Goal: Transaction & Acquisition: Purchase product/service

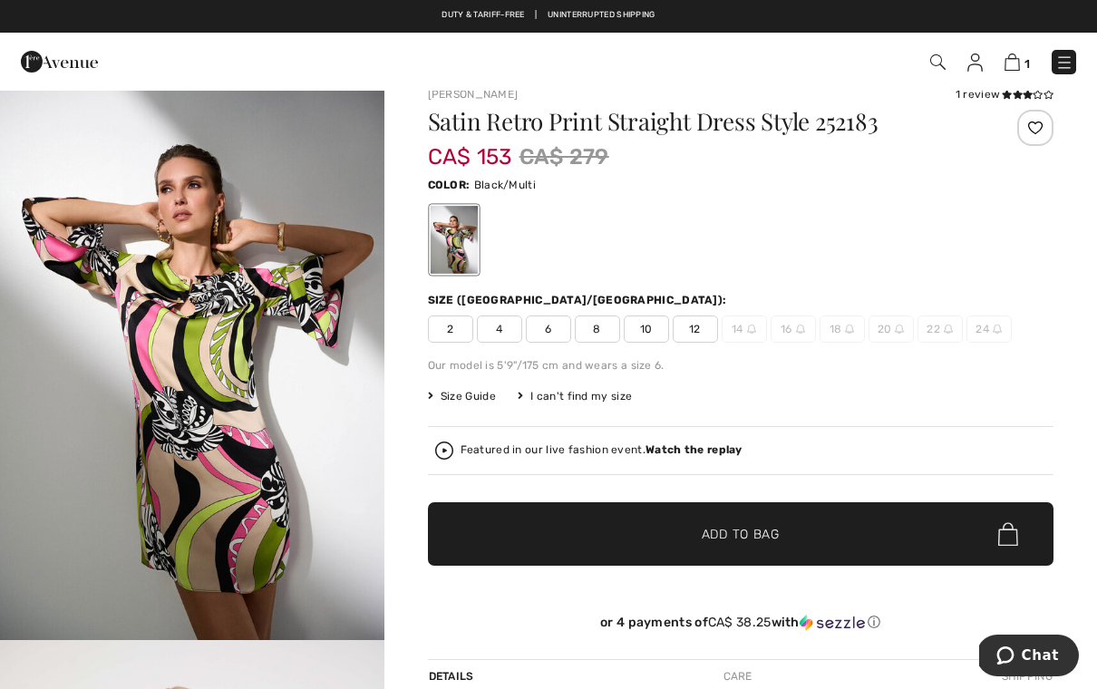
click at [452, 334] on span "2" at bounding box center [450, 329] width 45 height 27
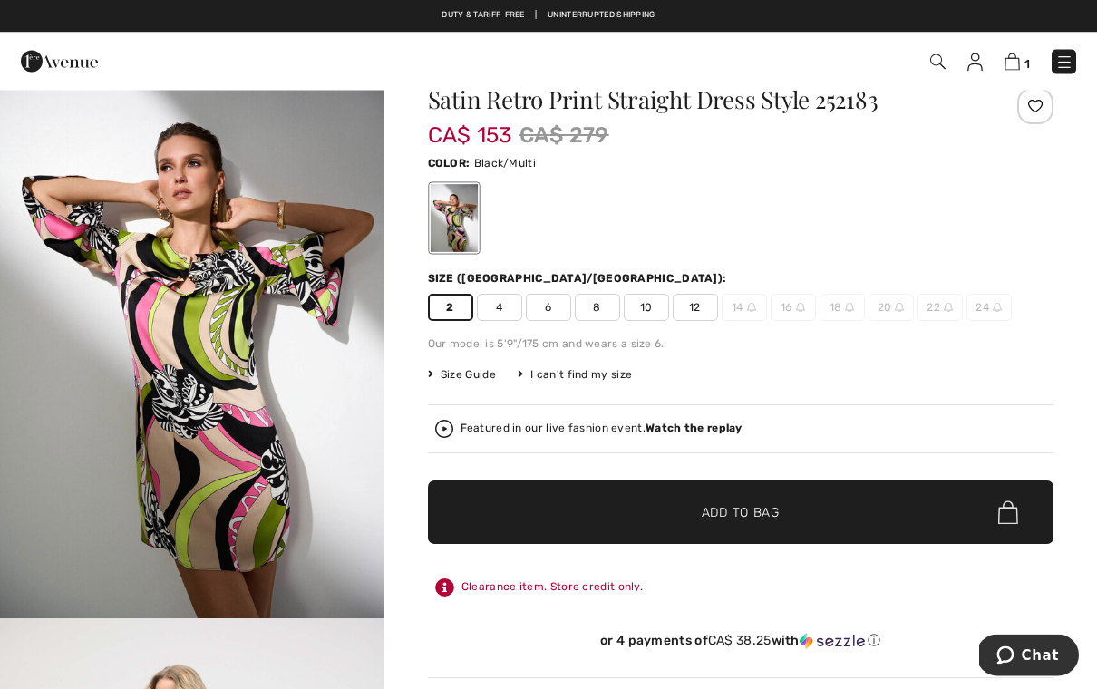
scroll to position [47, 0]
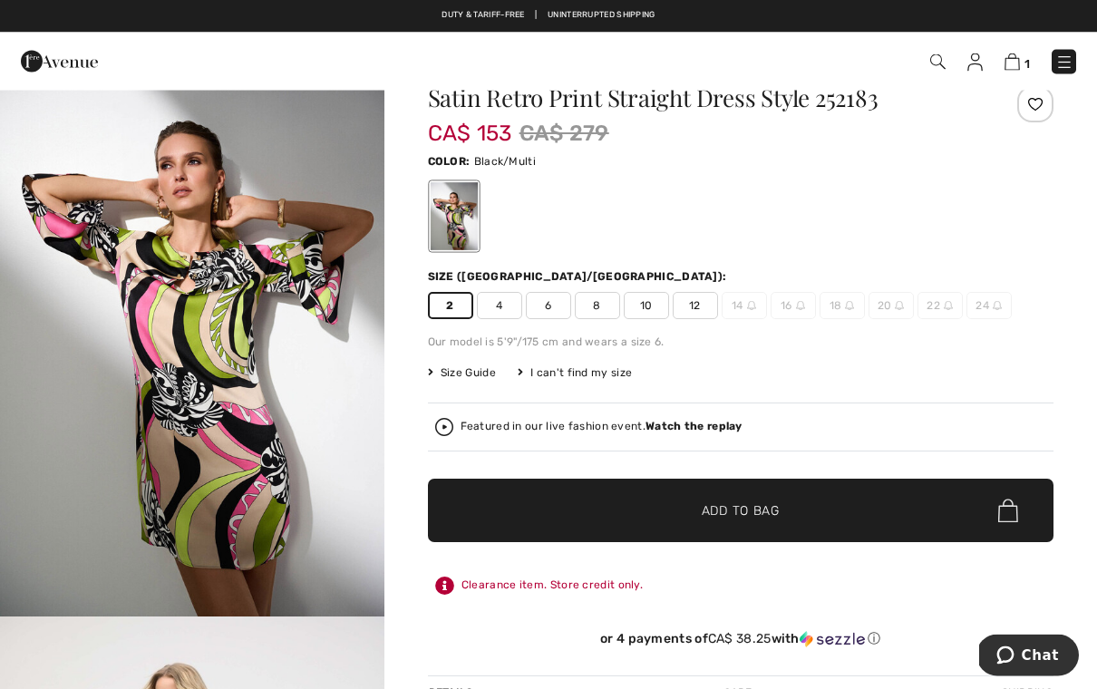
click at [763, 520] on span "Add to Bag" at bounding box center [741, 511] width 78 height 19
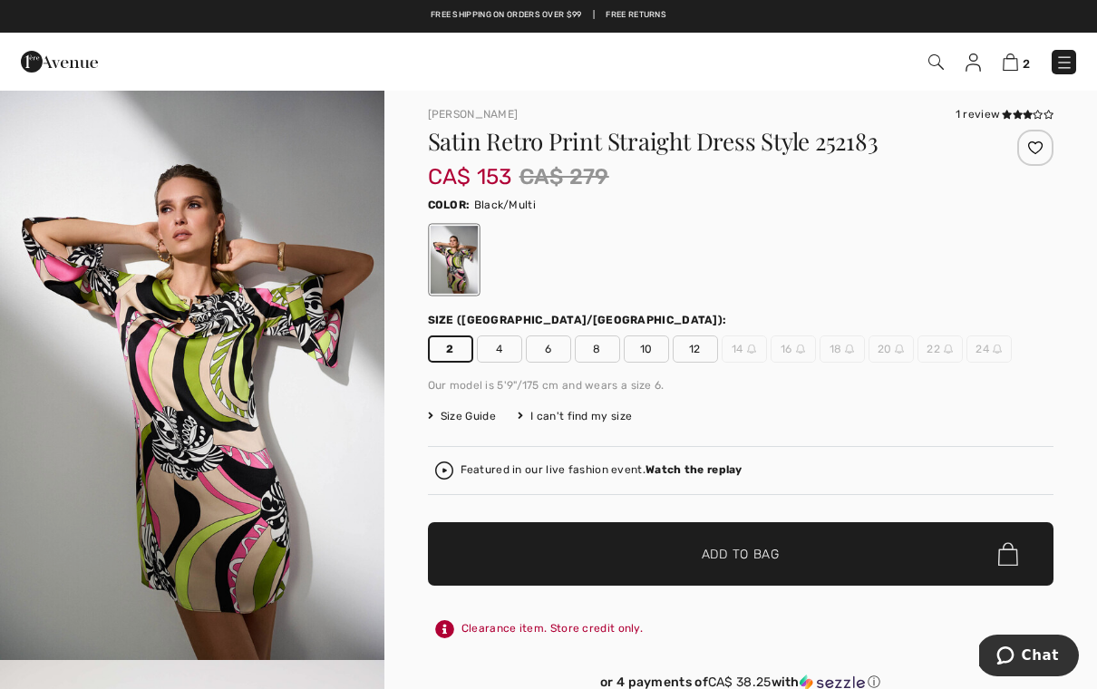
scroll to position [0, 0]
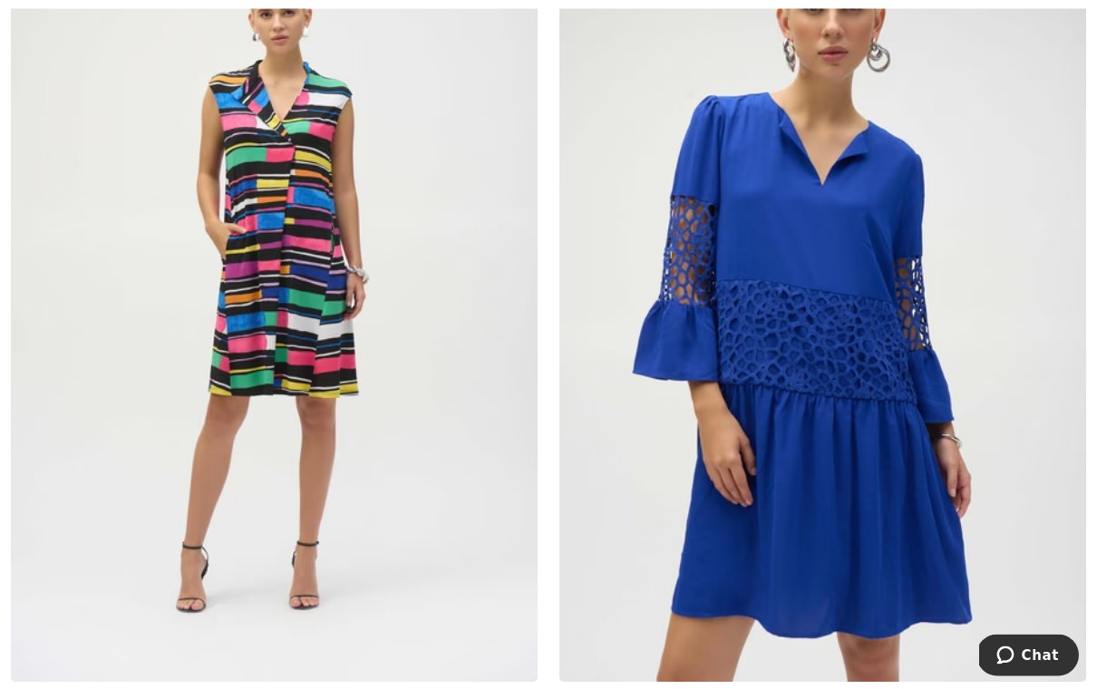
scroll to position [11936, 0]
click at [843, 337] on img at bounding box center [822, 286] width 527 height 791
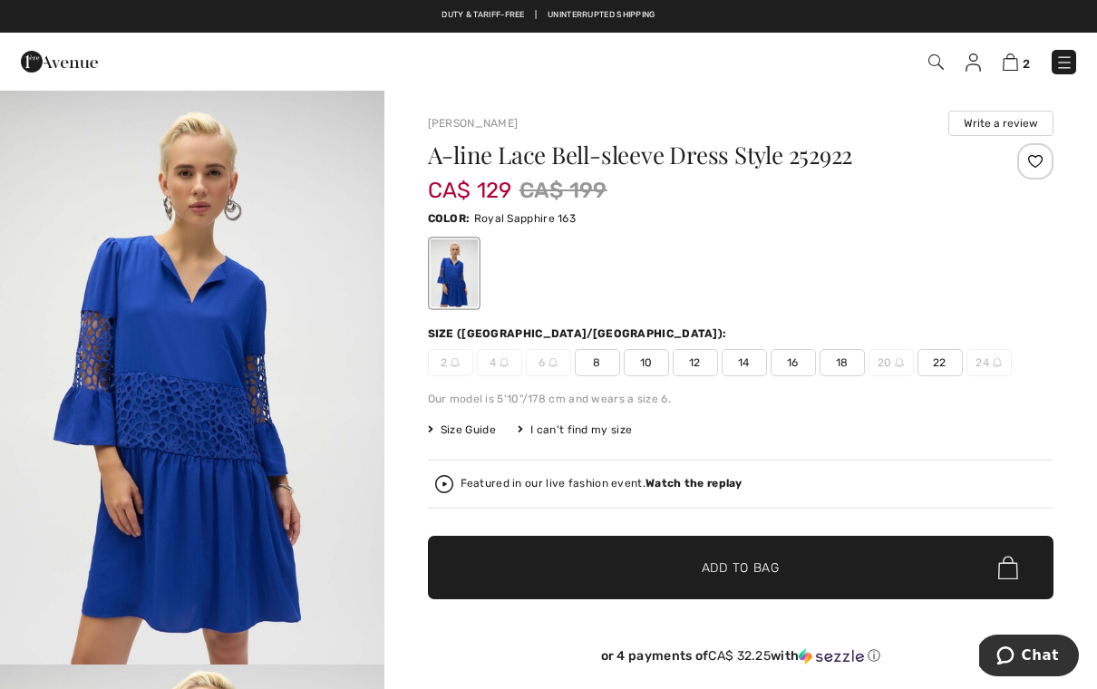
click at [447, 366] on span "2" at bounding box center [450, 362] width 45 height 27
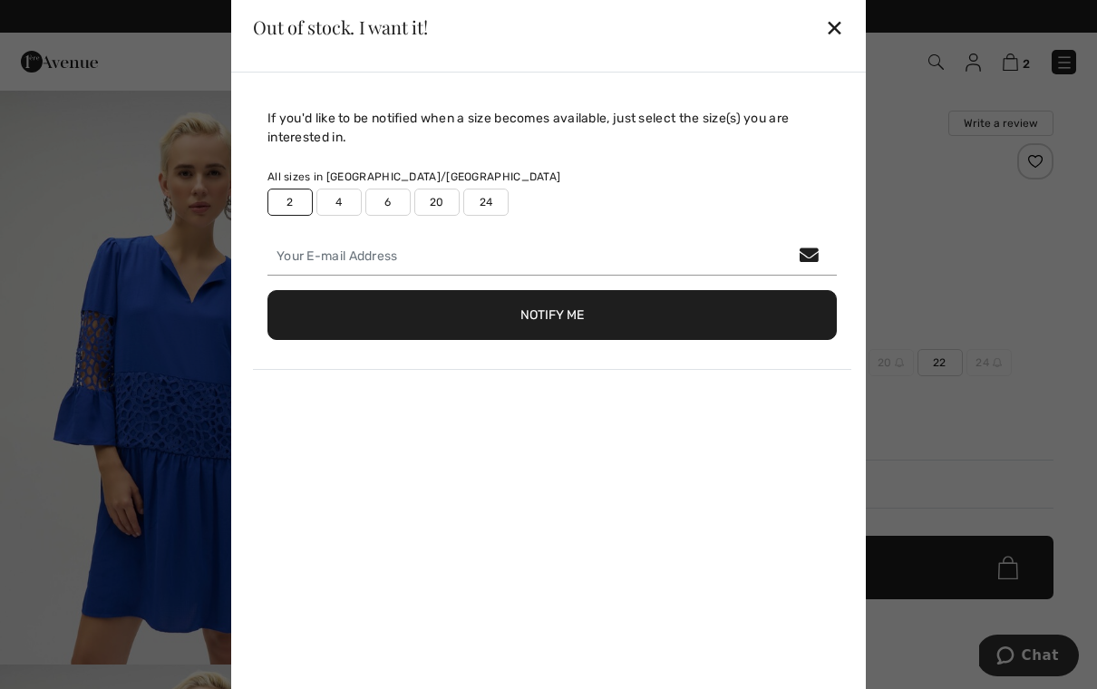
click at [841, 24] on div "✕" at bounding box center [834, 27] width 19 height 38
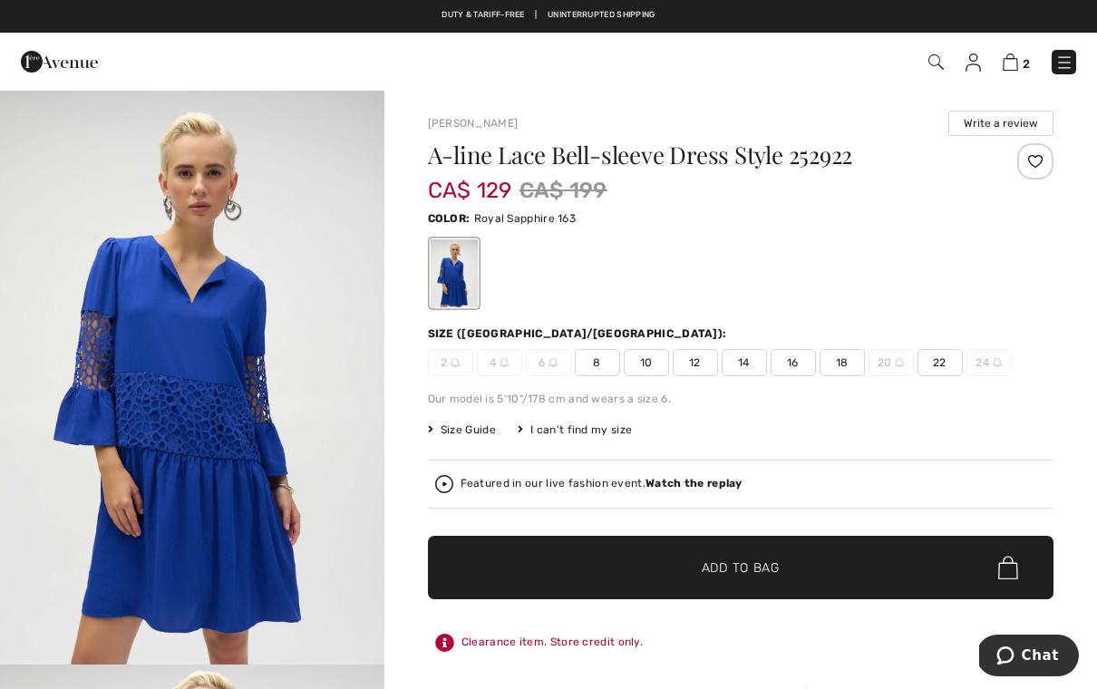
click at [1, 174] on img "1 / 5" at bounding box center [192, 377] width 384 height 576
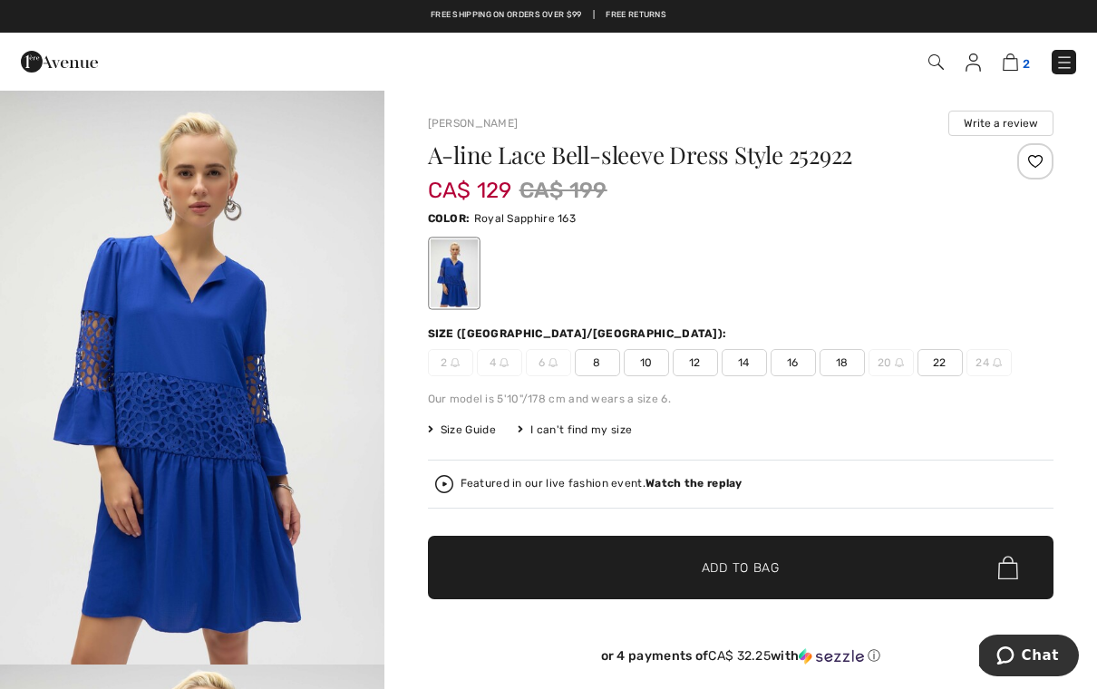
click at [1029, 53] on link "2" at bounding box center [1016, 62] width 27 height 22
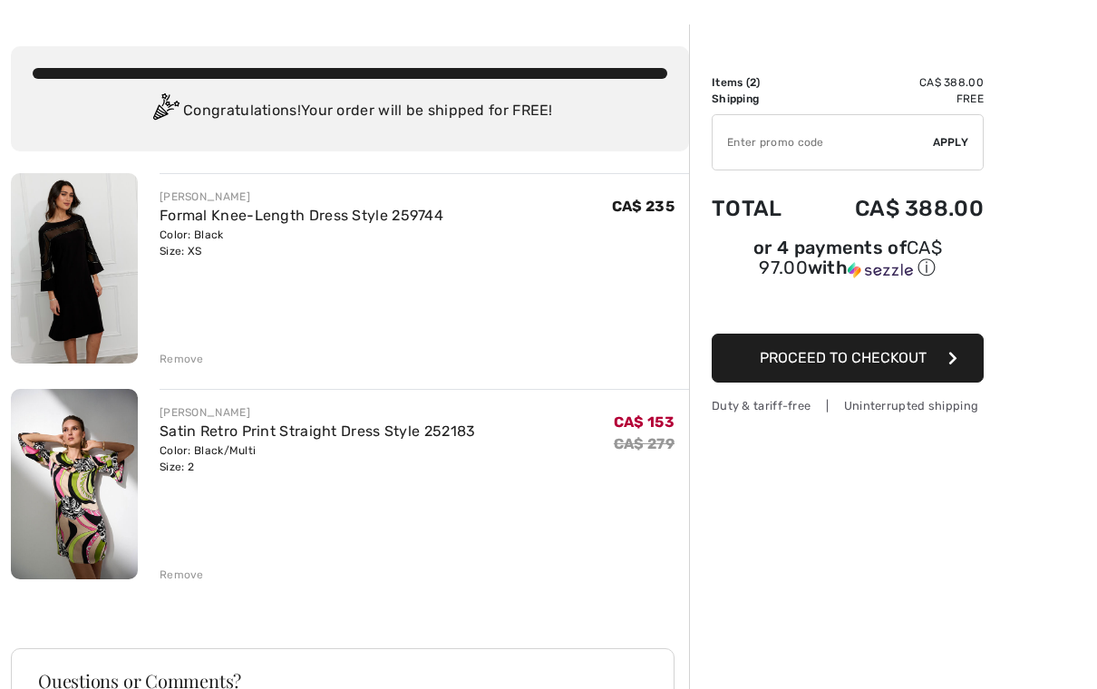
scroll to position [65, 0]
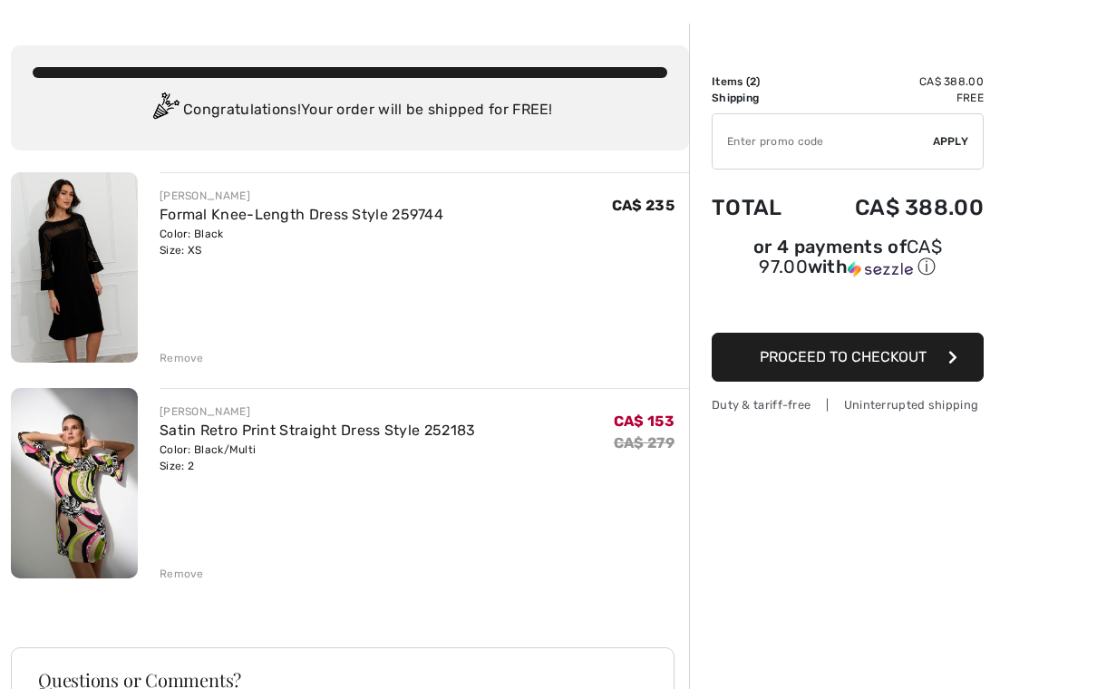
click at [182, 365] on div "Remove" at bounding box center [182, 358] width 44 height 16
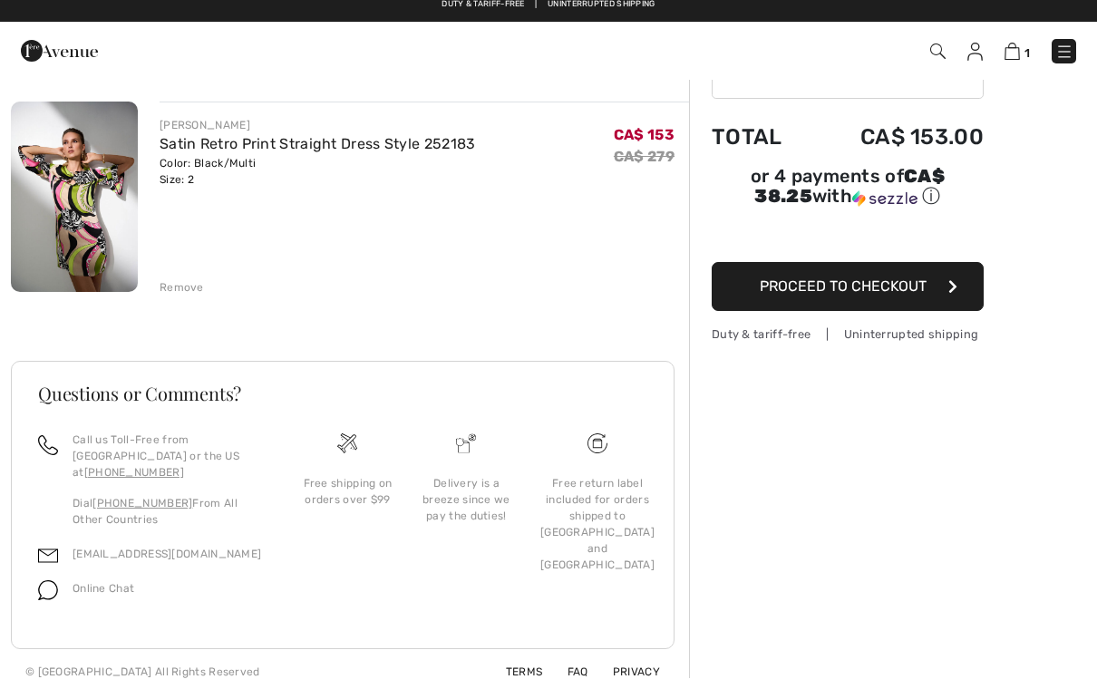
scroll to position [0, 0]
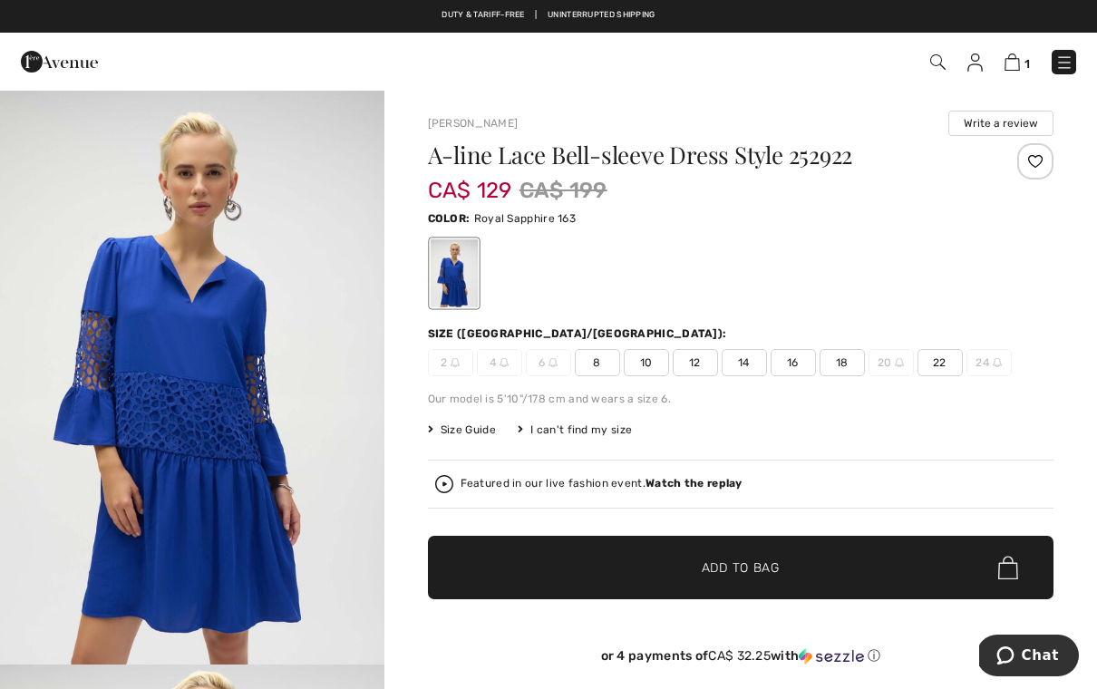
click at [460, 362] on img at bounding box center [455, 362] width 9 height 9
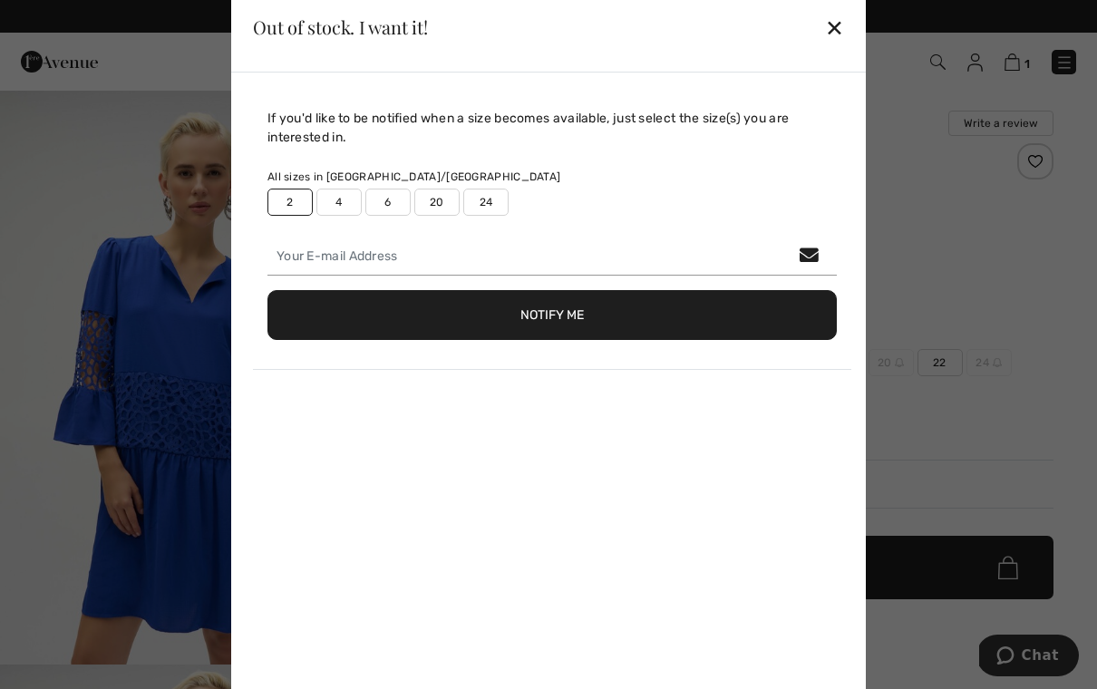
click at [830, 32] on div "✕" at bounding box center [834, 27] width 19 height 38
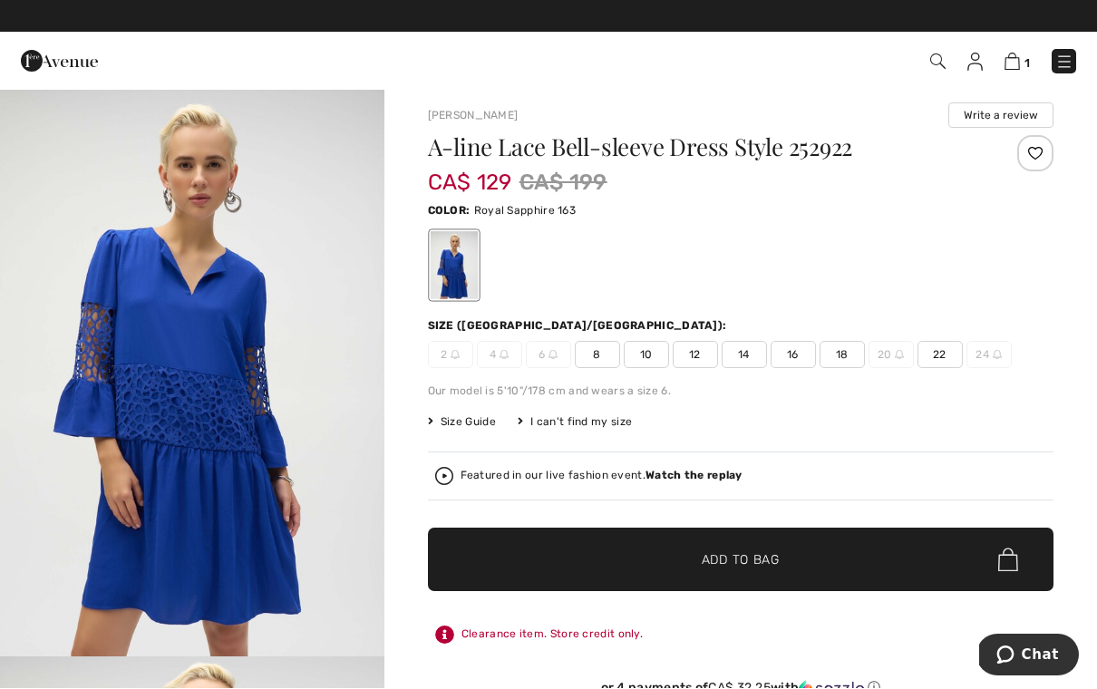
scroll to position [8, 0]
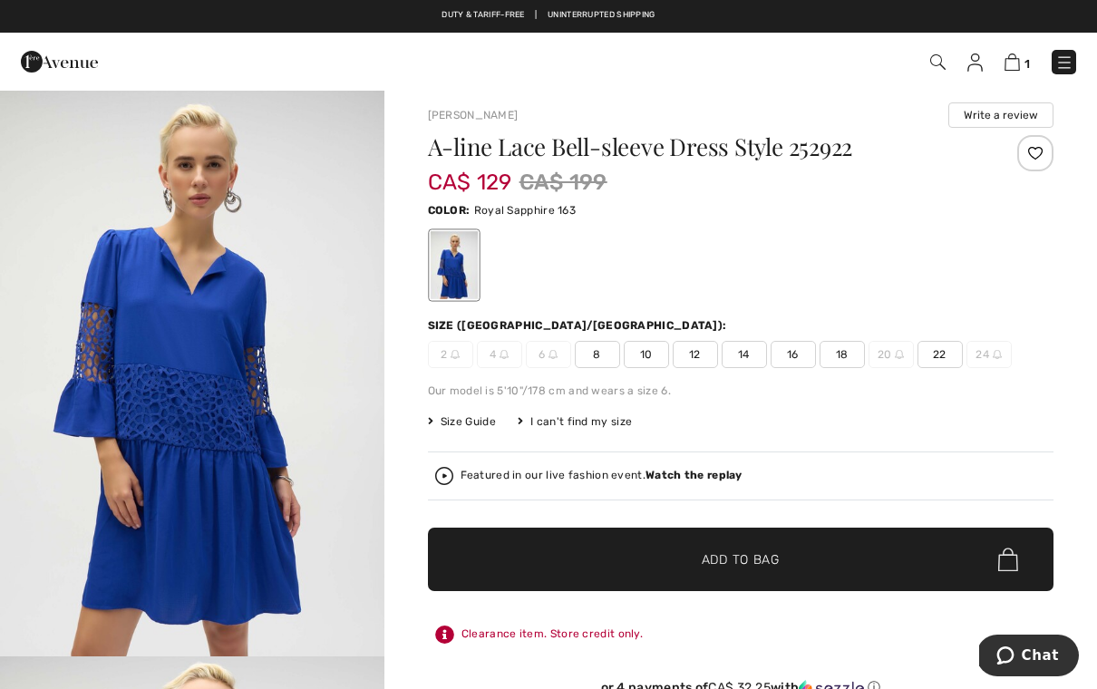
click at [1072, 70] on img at bounding box center [1064, 62] width 18 height 18
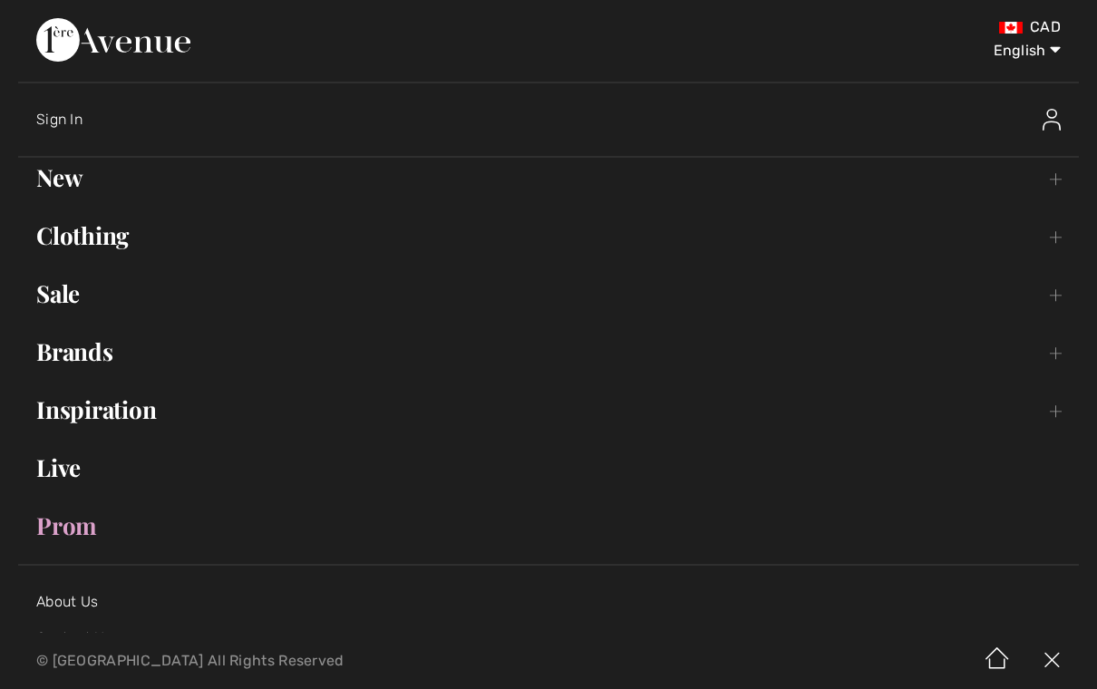
scroll to position [0, 0]
click at [1060, 119] on img at bounding box center [1052, 120] width 18 height 22
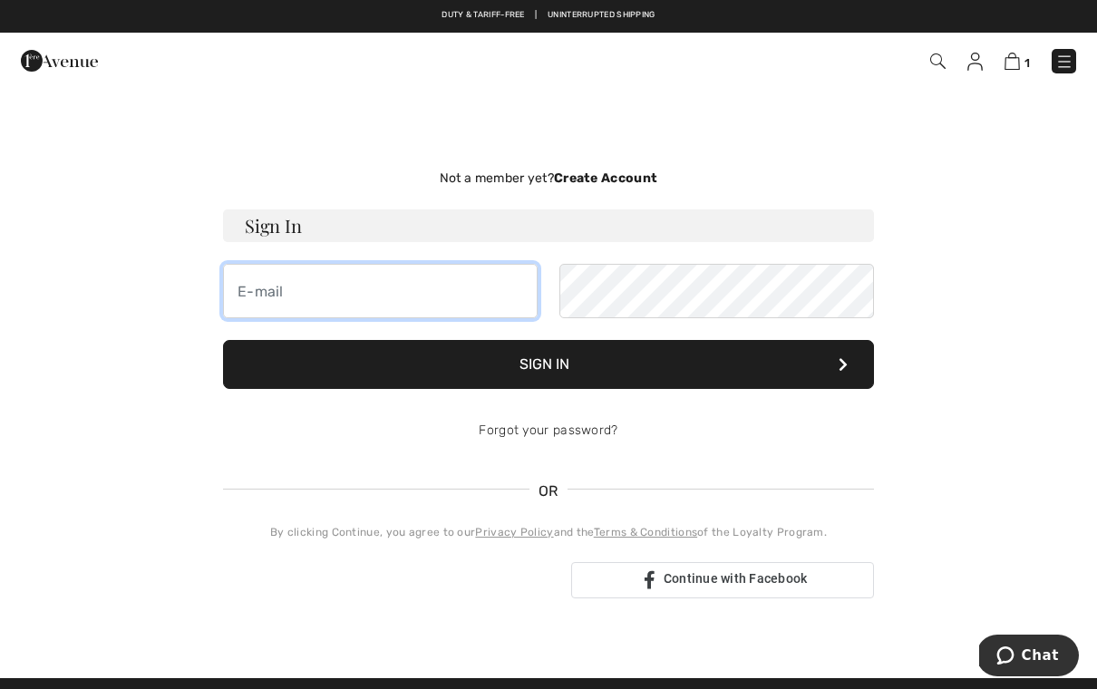
click at [254, 312] on input "email" at bounding box center [380, 291] width 315 height 54
type input "amrouellette@hotmail.com"
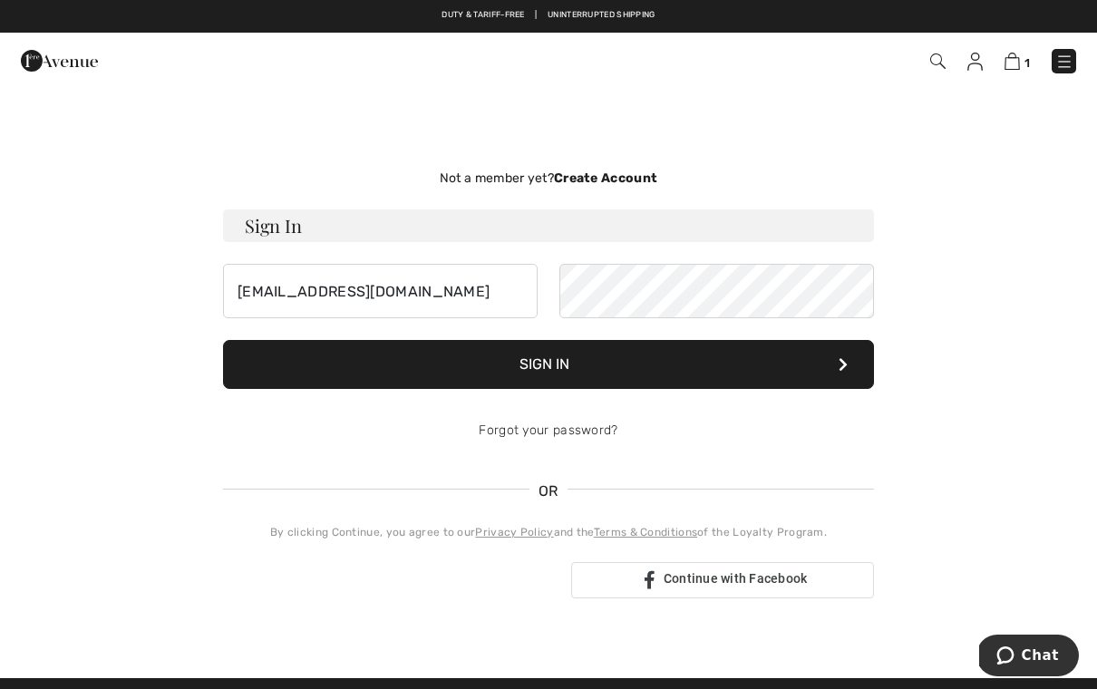
click at [549, 376] on button "Sign In" at bounding box center [548, 364] width 651 height 49
click at [834, 367] on button "Sign In" at bounding box center [548, 364] width 651 height 49
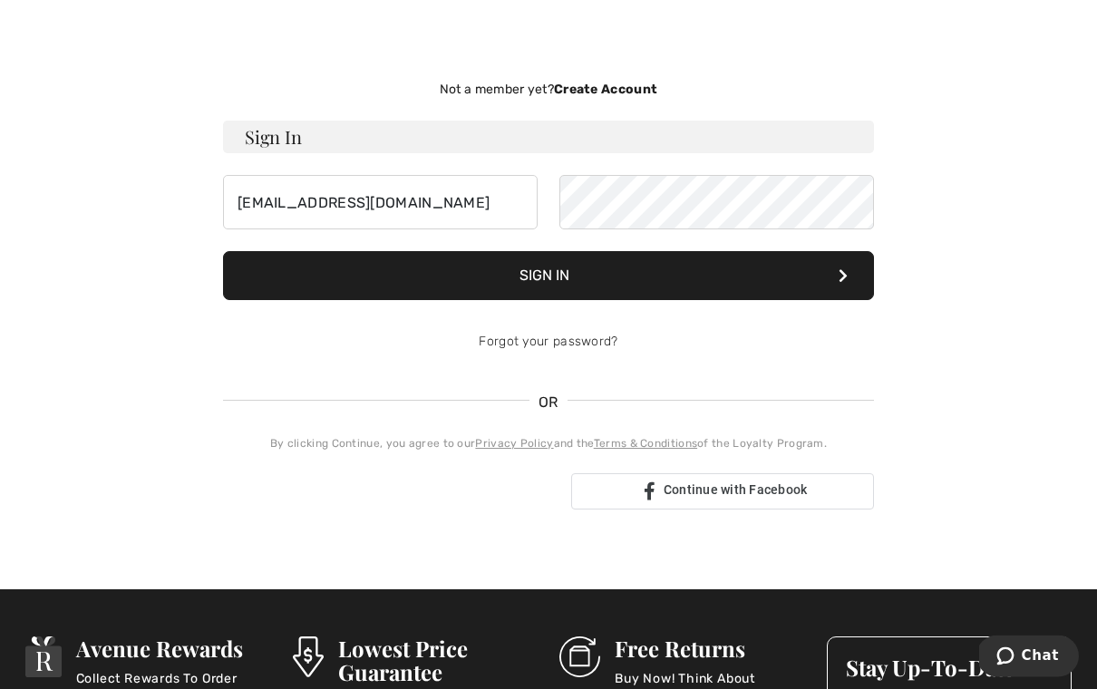
scroll to position [89, 0]
click at [557, 277] on button "Sign In" at bounding box center [548, 275] width 651 height 49
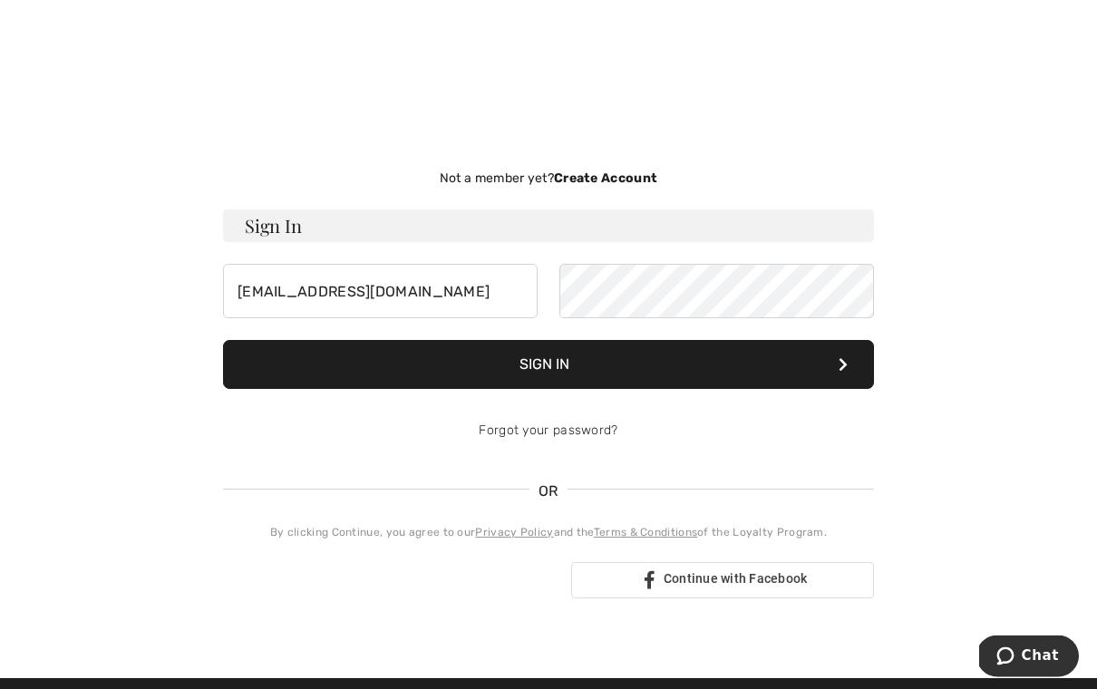
scroll to position [0, 0]
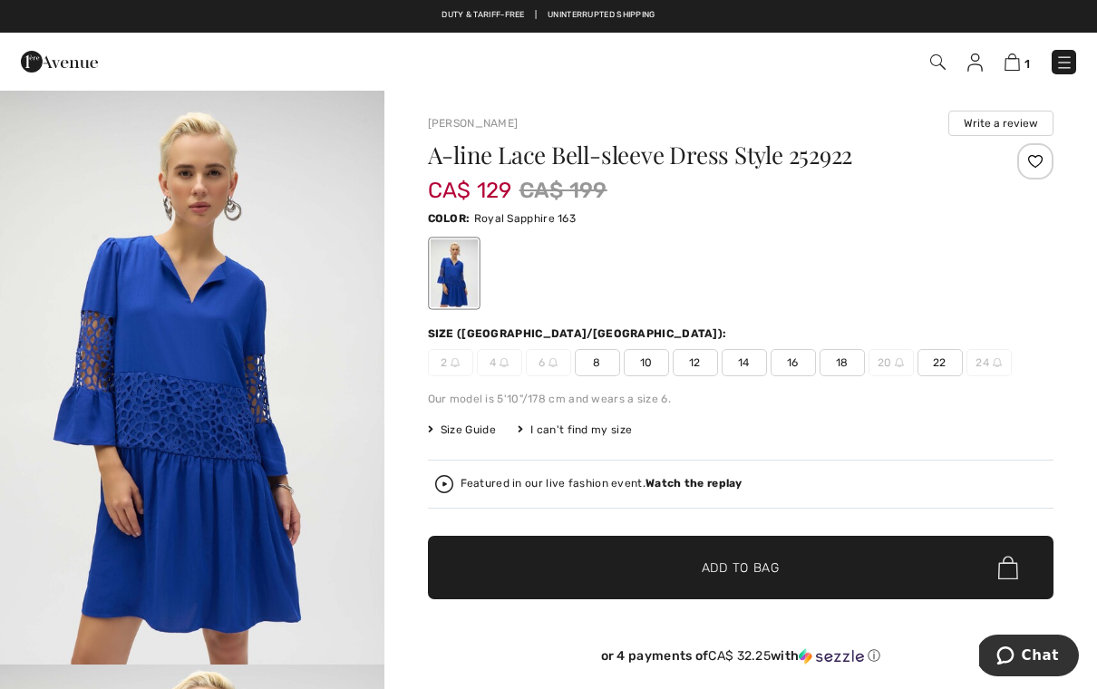
click at [1062, 65] on img at bounding box center [1064, 62] width 18 height 18
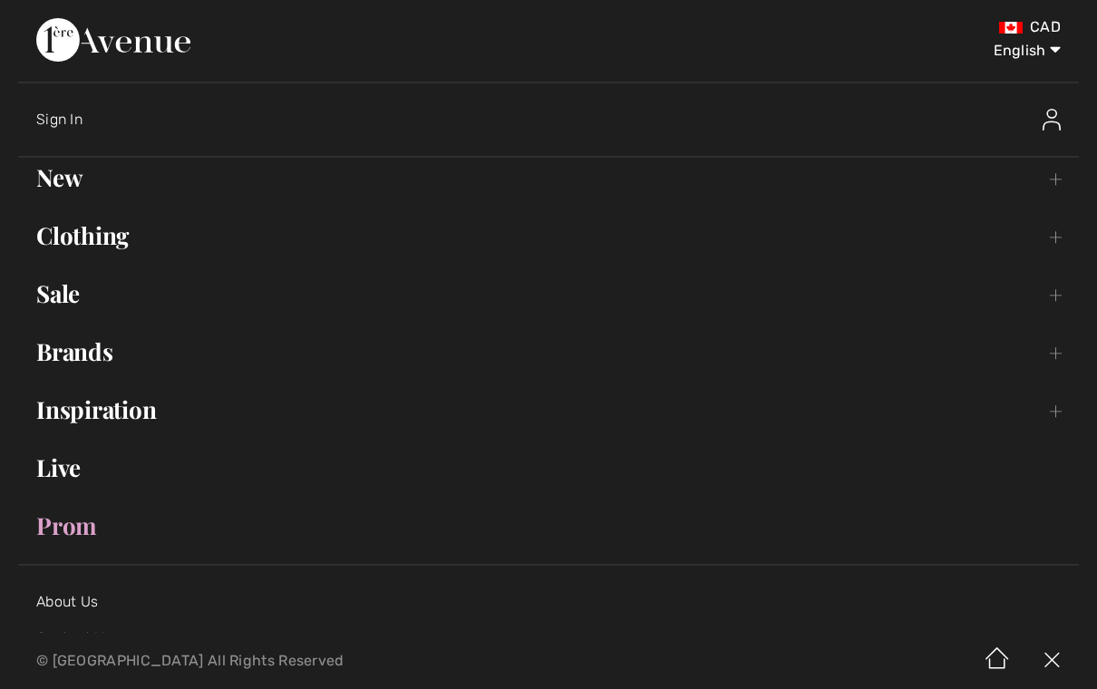
click at [71, 127] on span "Sign In" at bounding box center [59, 119] width 46 height 17
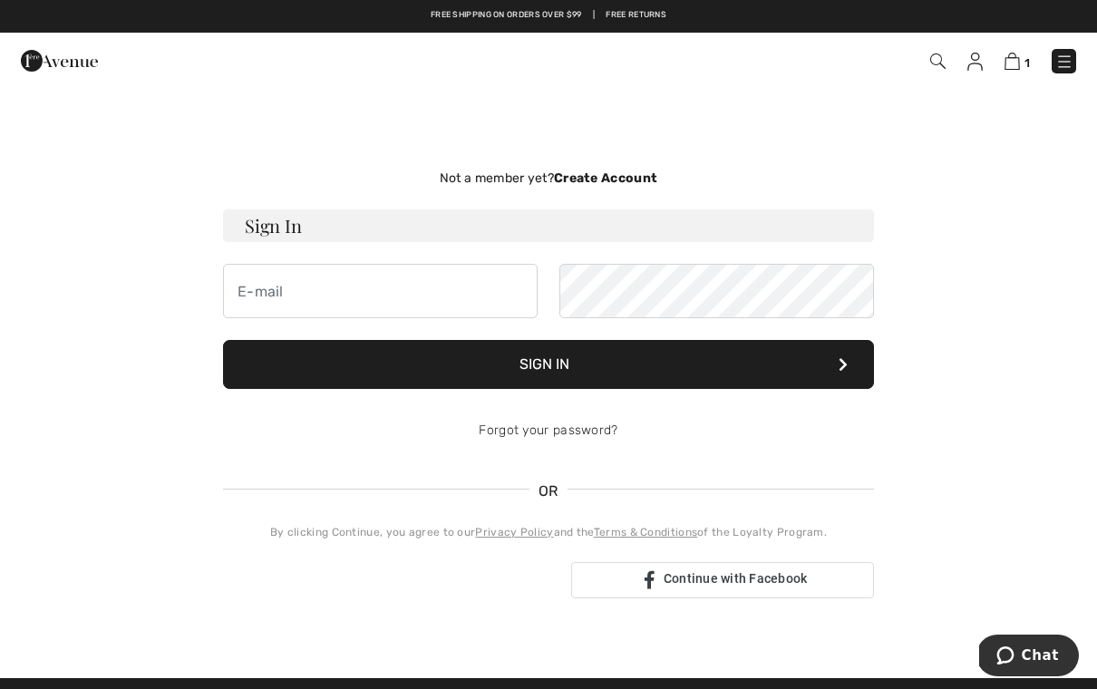
click at [608, 180] on strong "Create Account" at bounding box center [605, 177] width 103 height 15
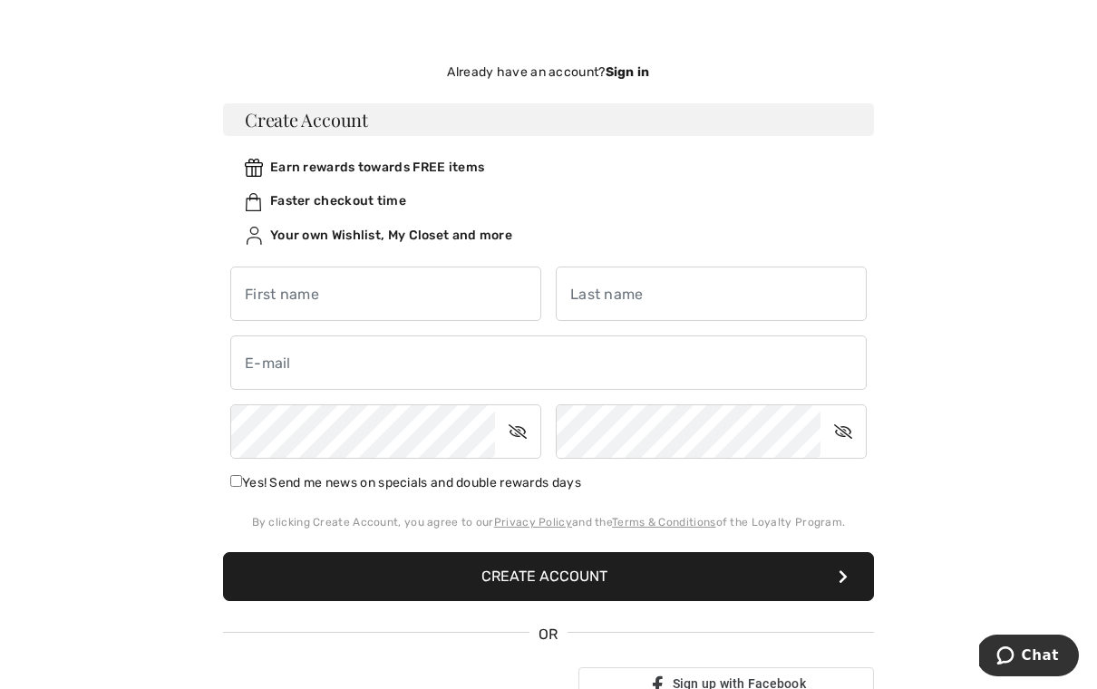
scroll to position [107, 0]
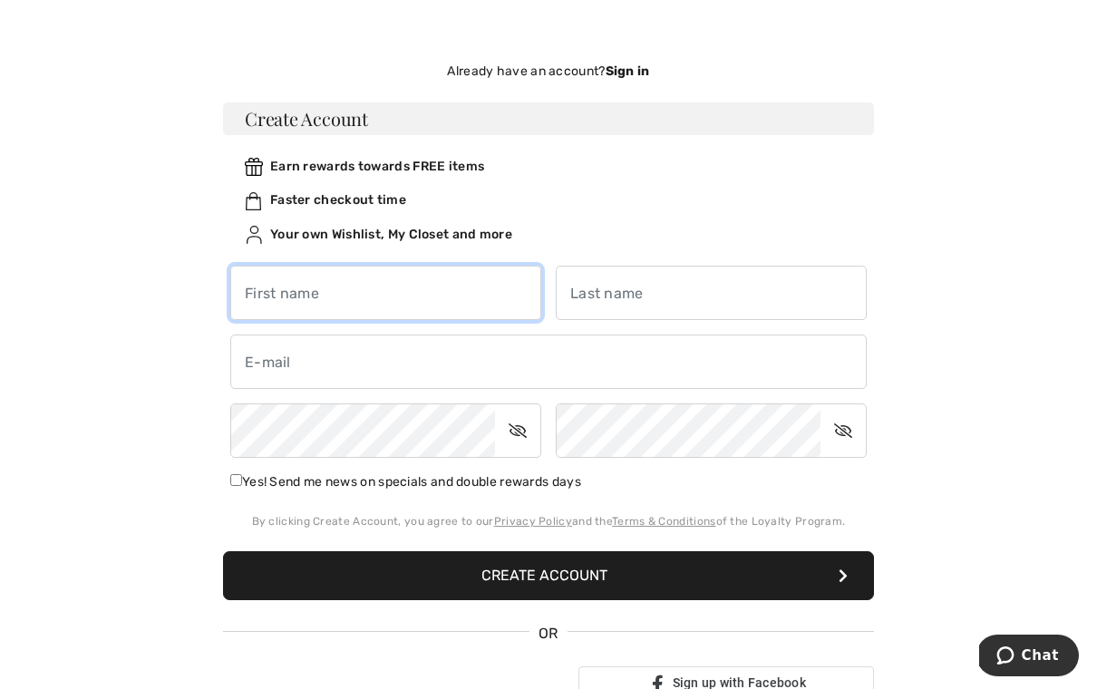
click at [276, 301] on input "text" at bounding box center [385, 293] width 311 height 54
type input "Anne-Marie"
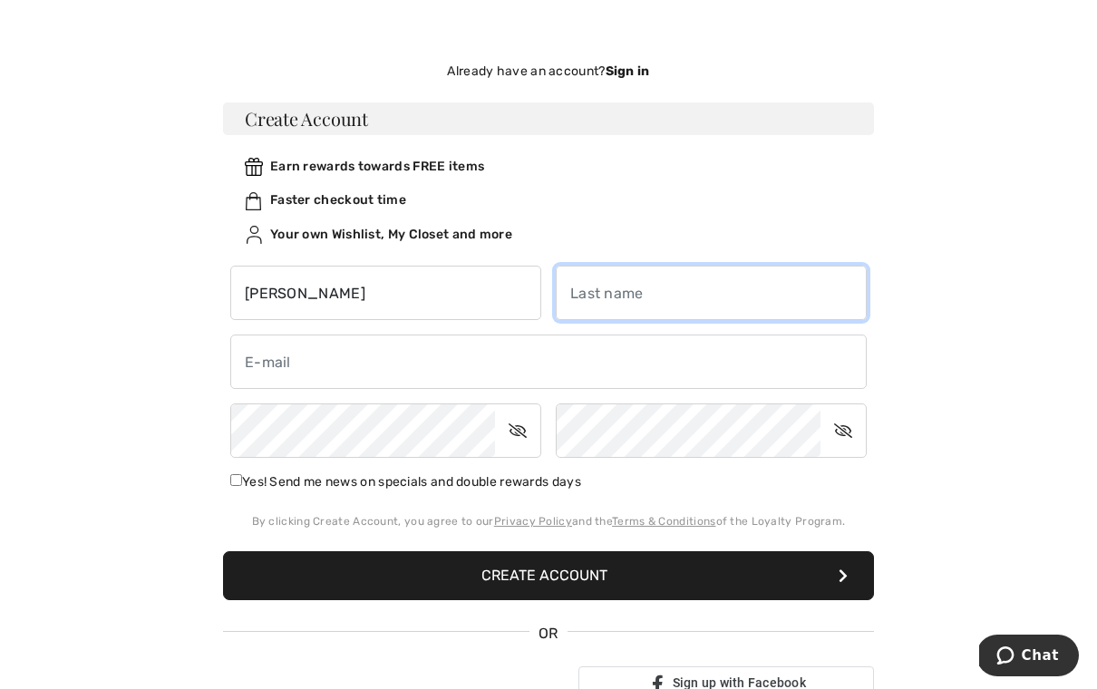
click at [569, 303] on input "text" at bounding box center [711, 293] width 311 height 54
type input "o"
type input "Ouellette"
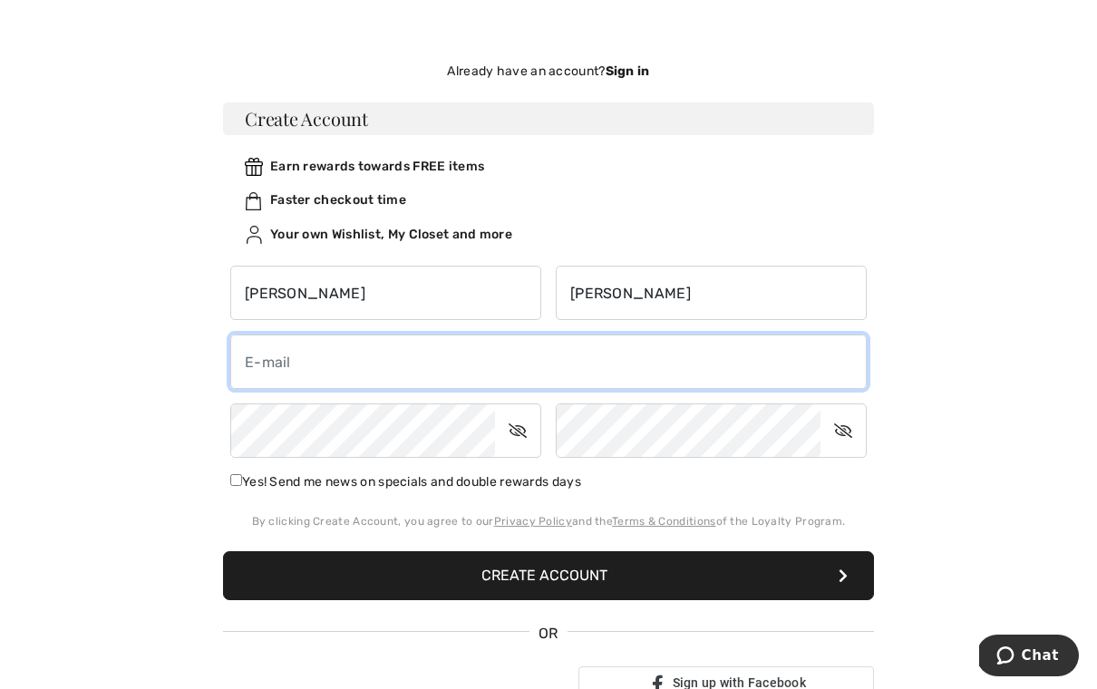
click at [262, 357] on input "email" at bounding box center [548, 362] width 637 height 54
type input "amrouellette@hotmail.com"
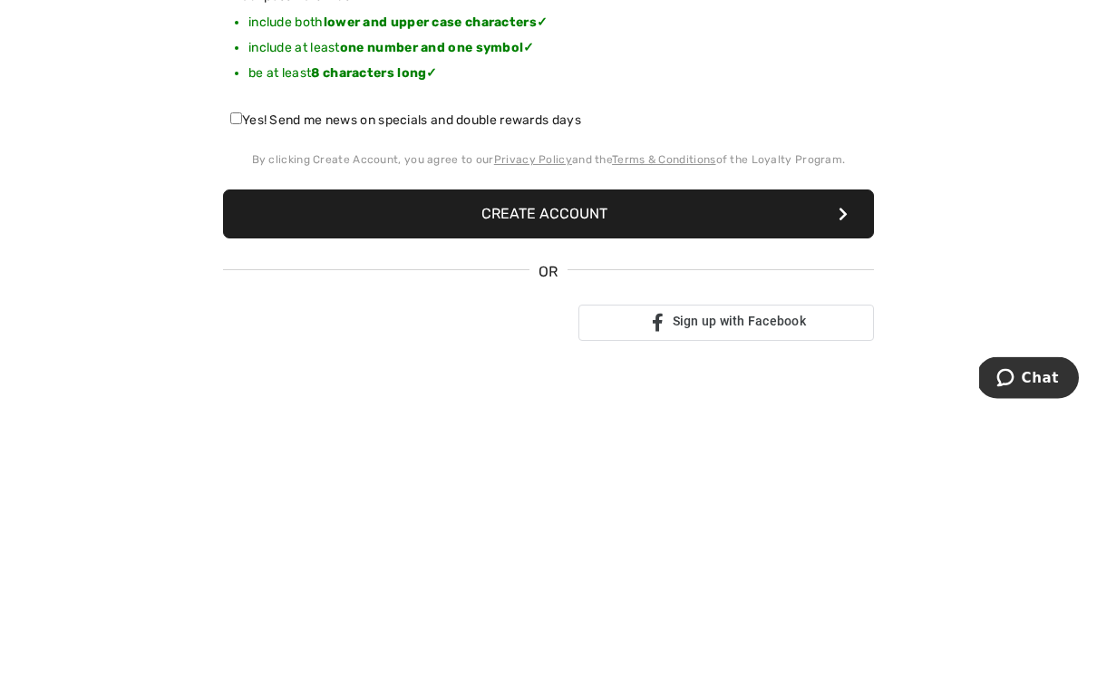
scroll to position [301, 0]
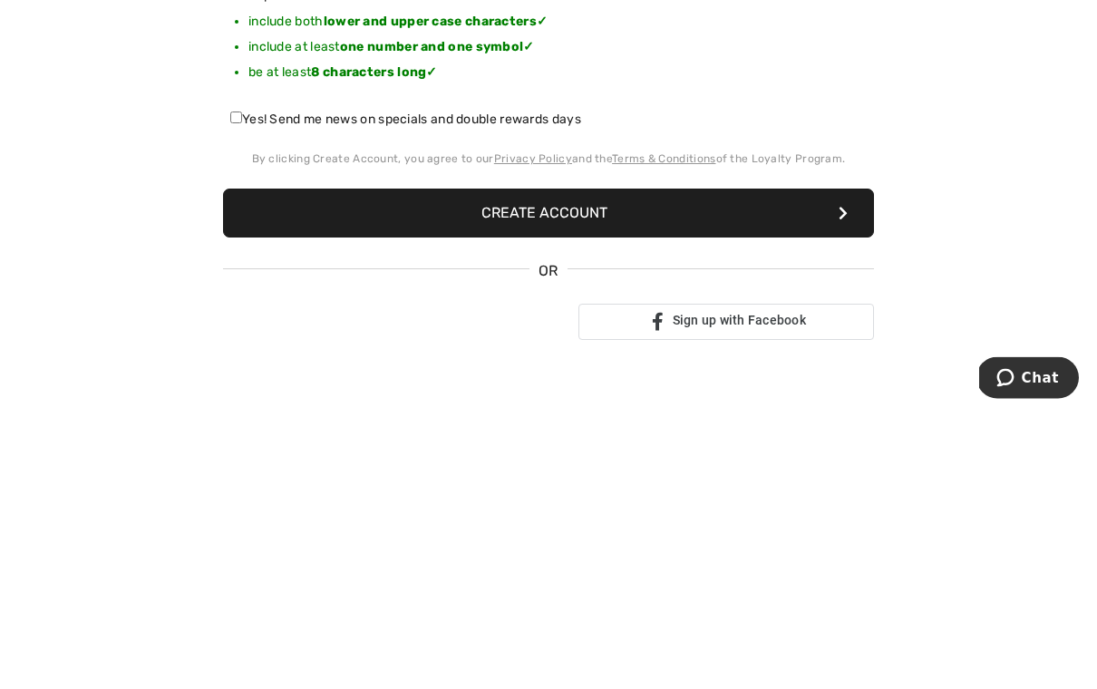
click at [559, 467] on button "Create Account" at bounding box center [548, 491] width 651 height 49
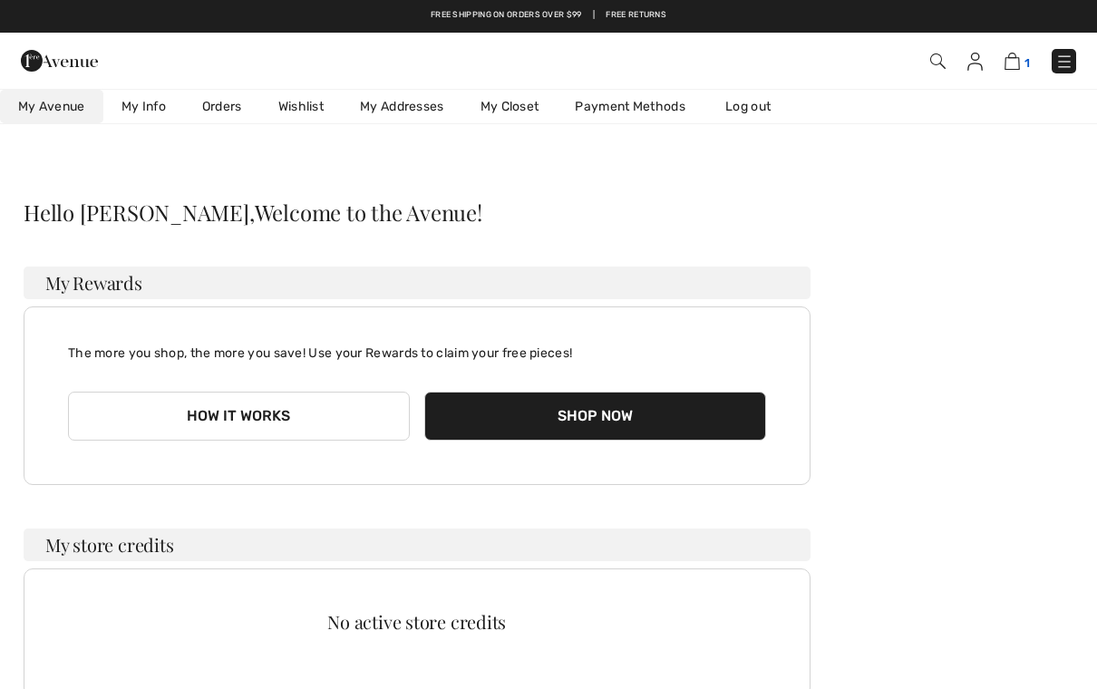
click at [1018, 64] on img at bounding box center [1012, 61] width 15 height 17
click at [1020, 60] on img at bounding box center [1012, 61] width 15 height 17
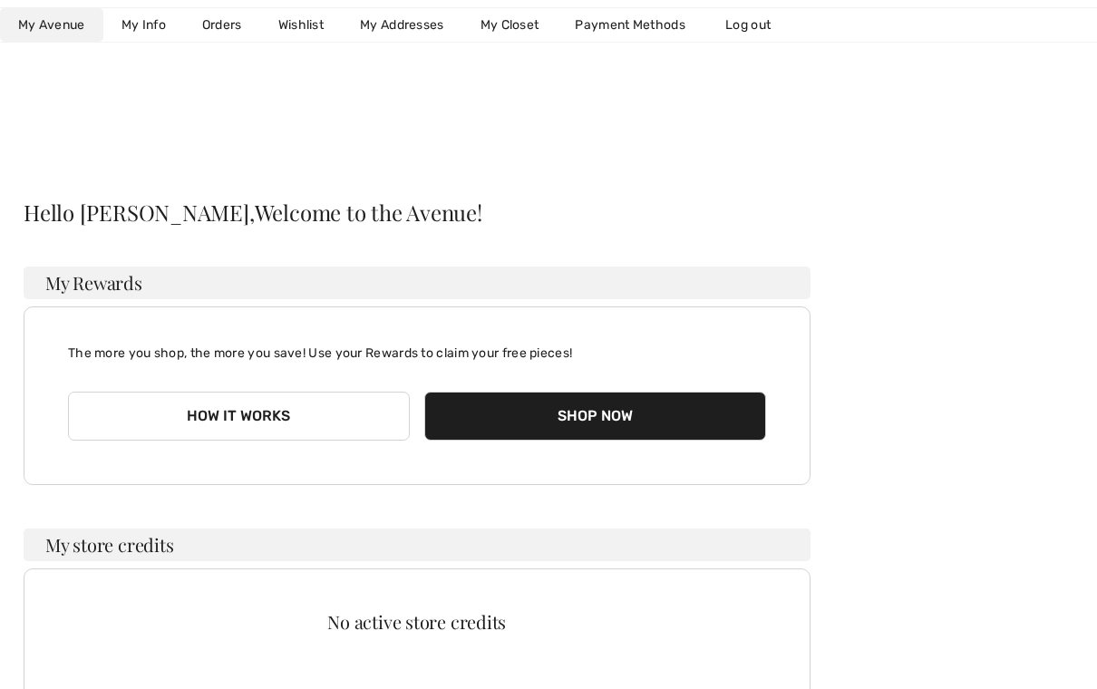
click at [619, 392] on button "Shop Now" at bounding box center [595, 416] width 342 height 49
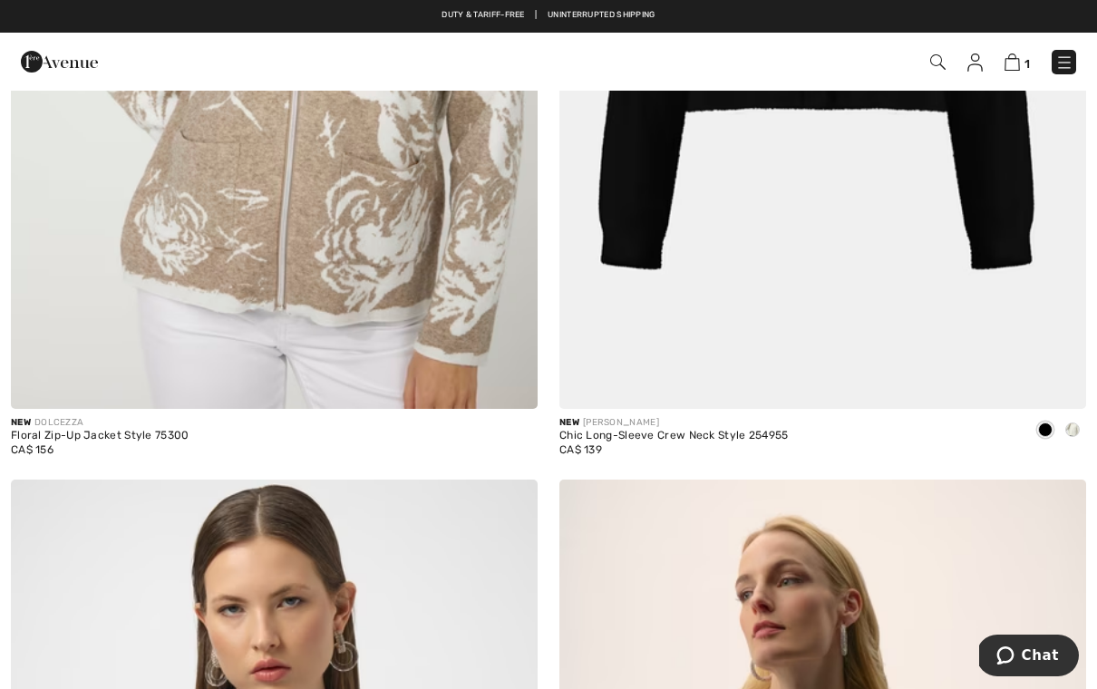
scroll to position [9387, 0]
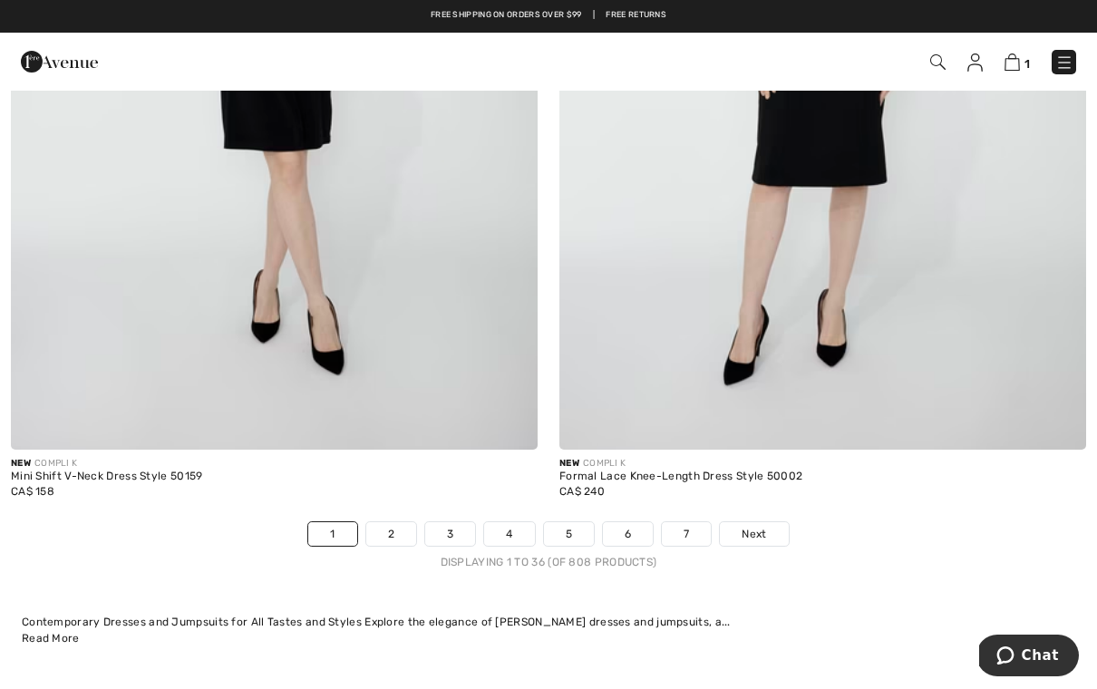
scroll to position [15615, 0]
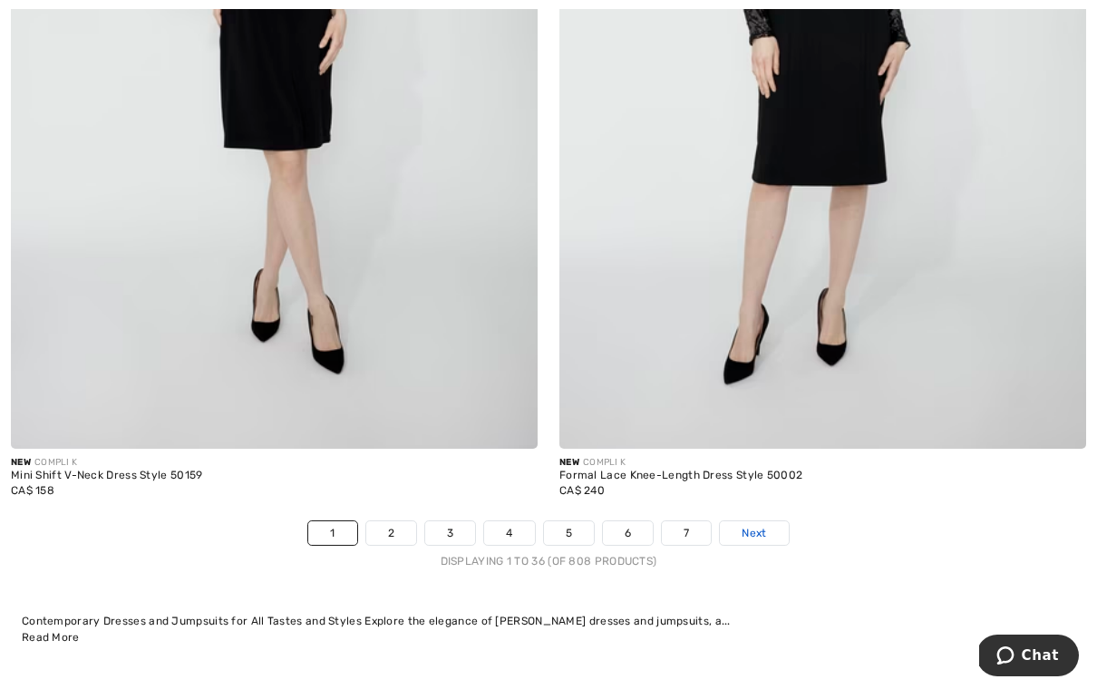
click at [764, 525] on span "Next" at bounding box center [754, 533] width 24 height 16
click at [763, 525] on span "Next" at bounding box center [754, 533] width 24 height 16
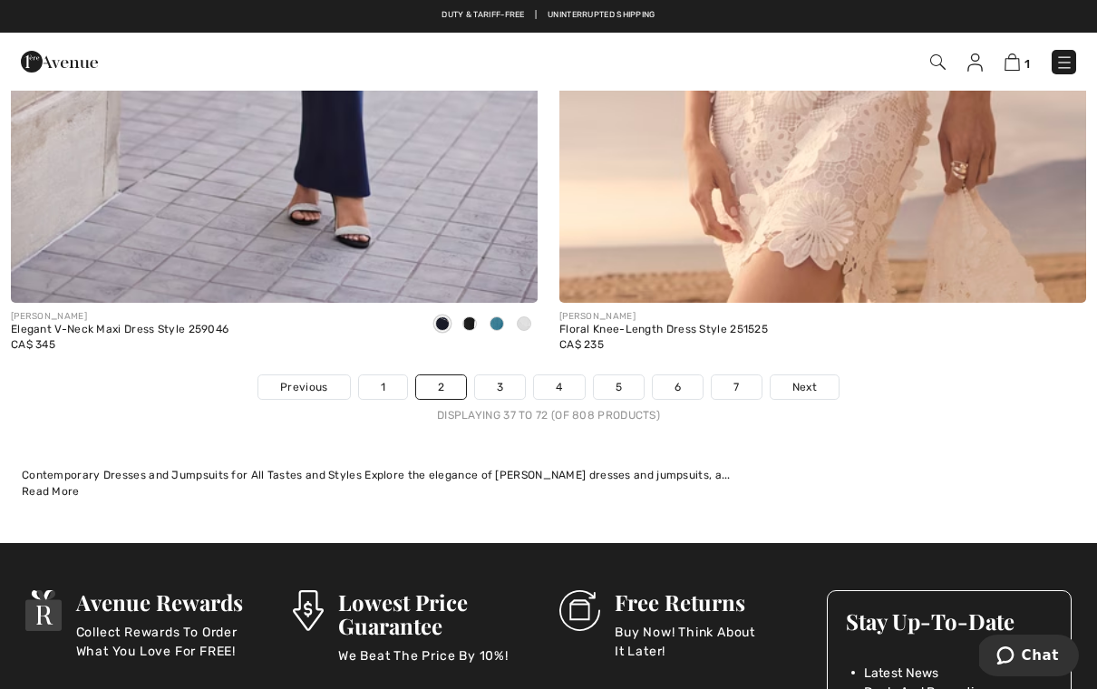
scroll to position [15760, 0]
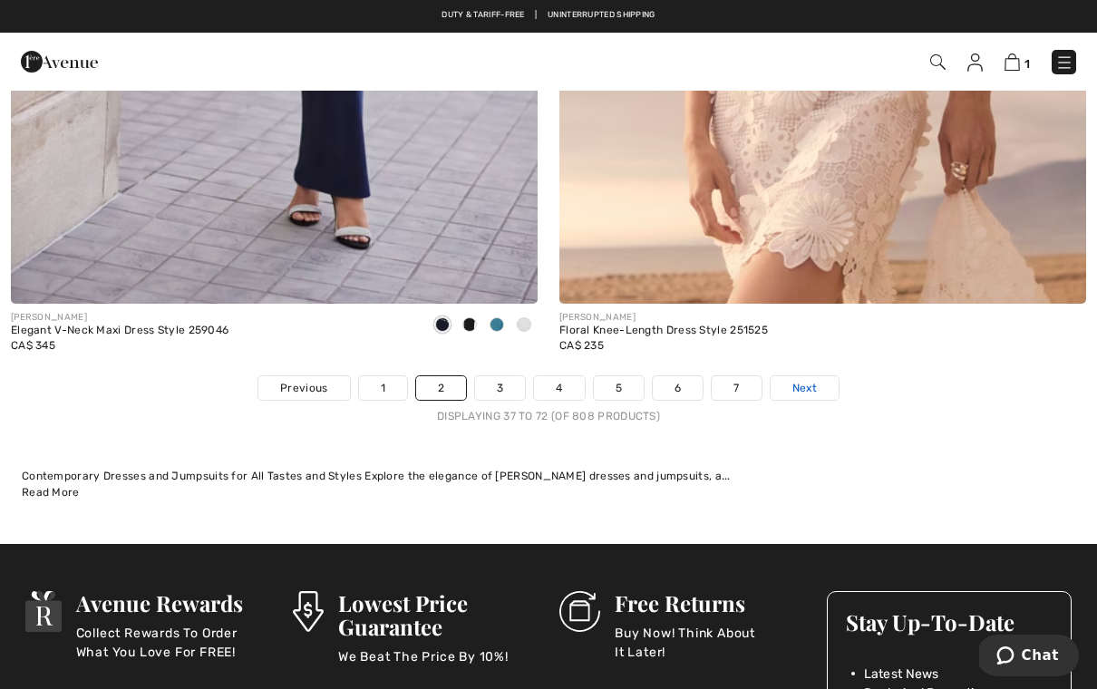
click at [806, 380] on span "Next" at bounding box center [805, 388] width 24 height 16
click at [809, 380] on span "Next" at bounding box center [805, 388] width 24 height 16
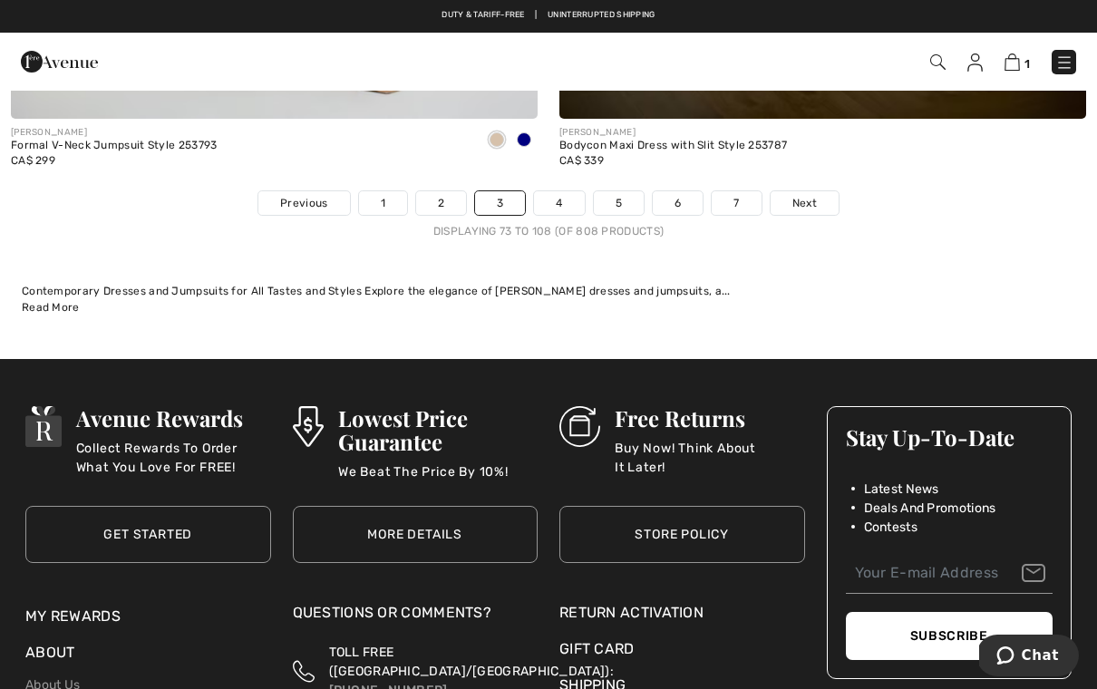
scroll to position [15945, 0]
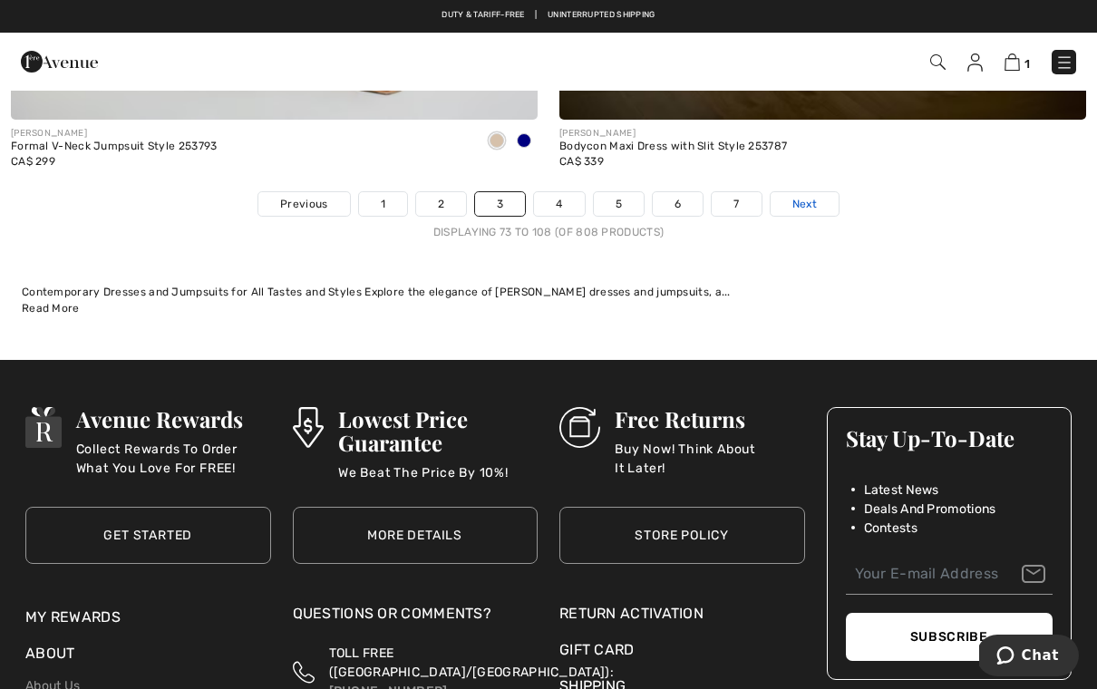
click at [802, 196] on span "Next" at bounding box center [805, 204] width 24 height 16
click at [803, 196] on span "Next" at bounding box center [805, 204] width 24 height 16
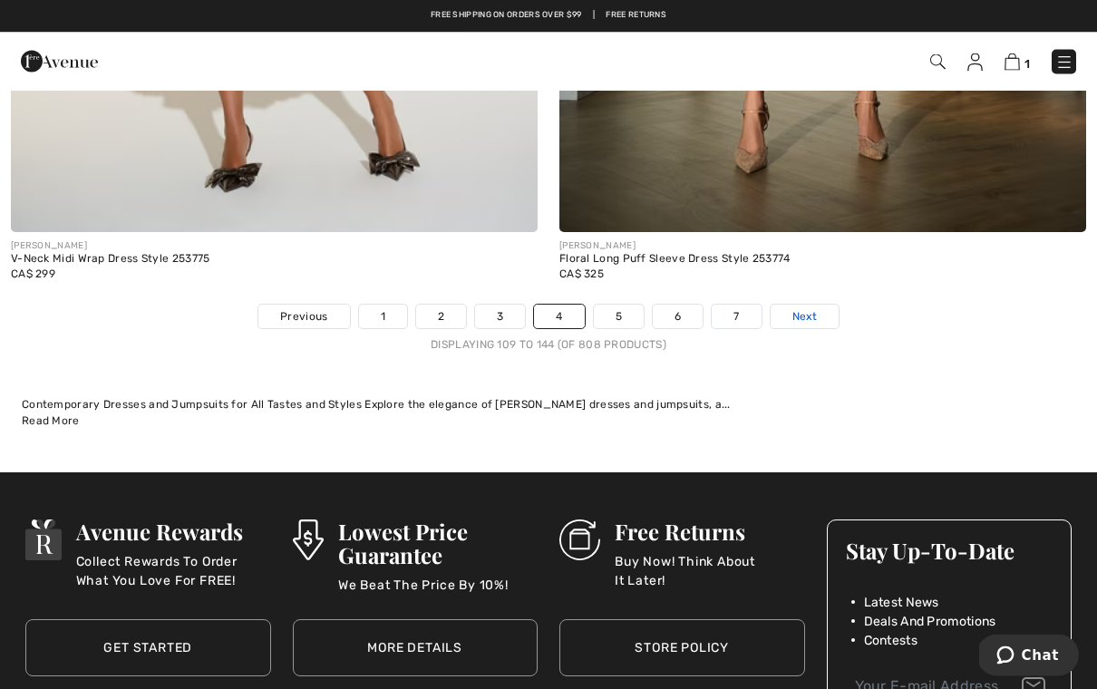
scroll to position [15832, 0]
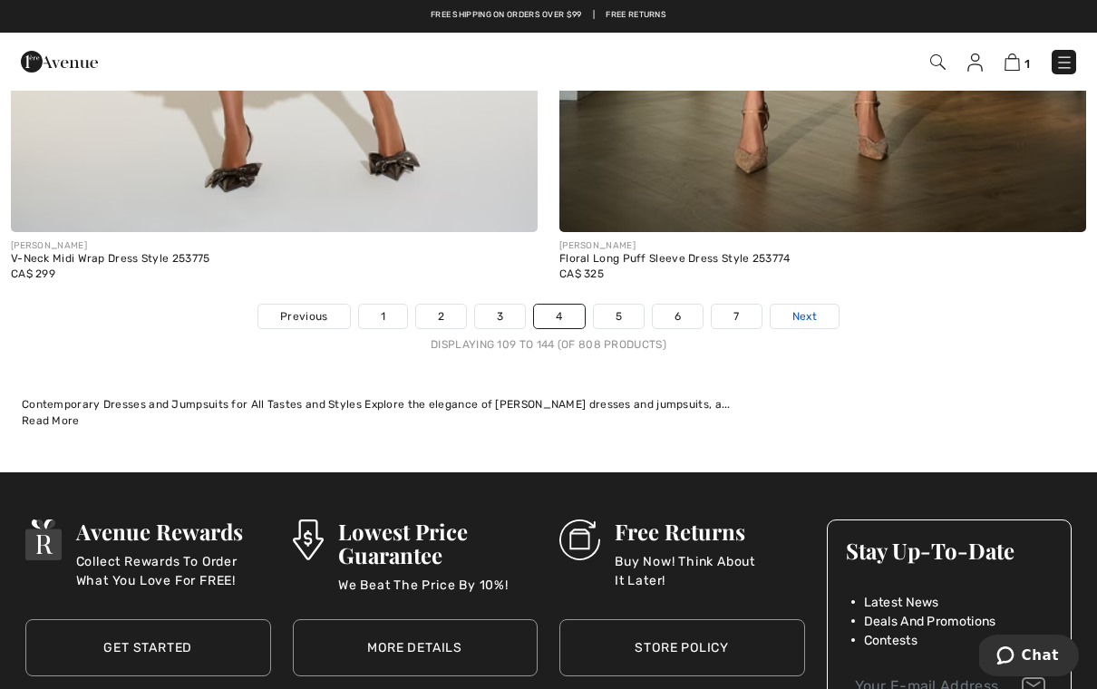
click at [813, 308] on span "Next" at bounding box center [805, 316] width 24 height 16
click at [822, 305] on link "Next" at bounding box center [805, 317] width 68 height 24
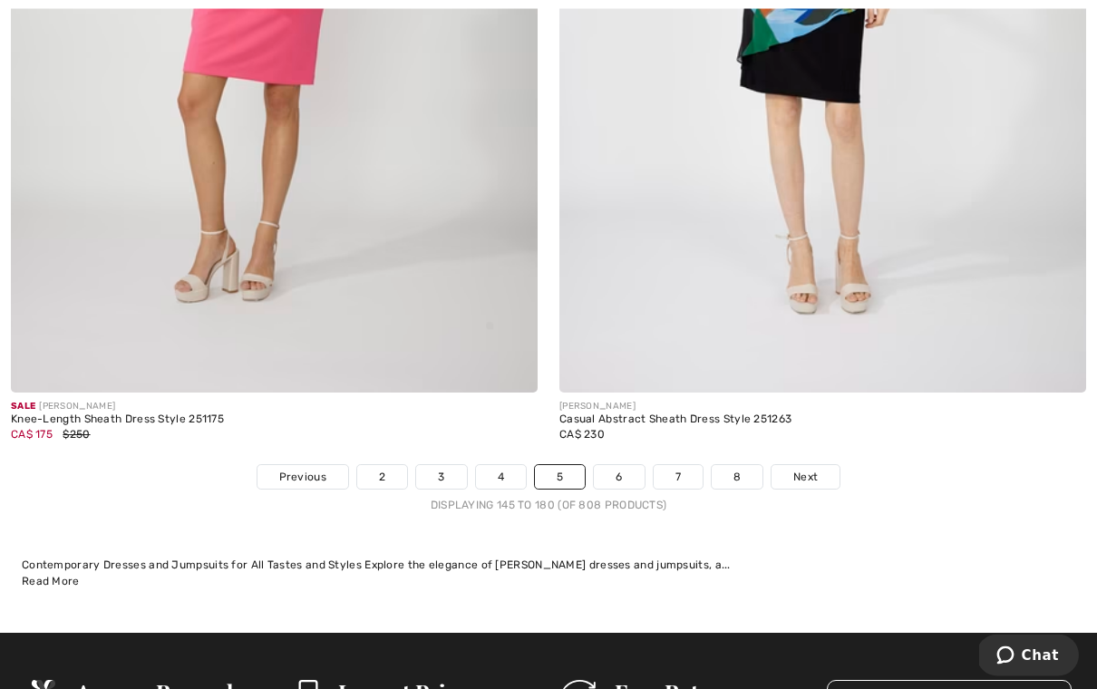
scroll to position [15697, 0]
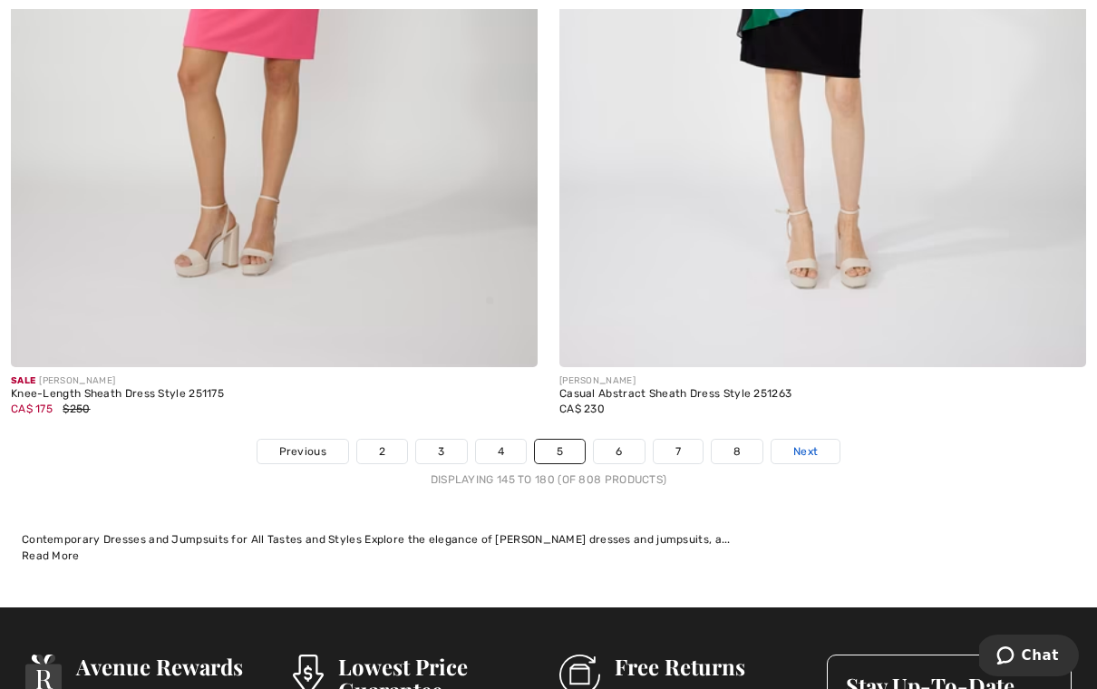
click at [809, 443] on span "Next" at bounding box center [805, 451] width 24 height 16
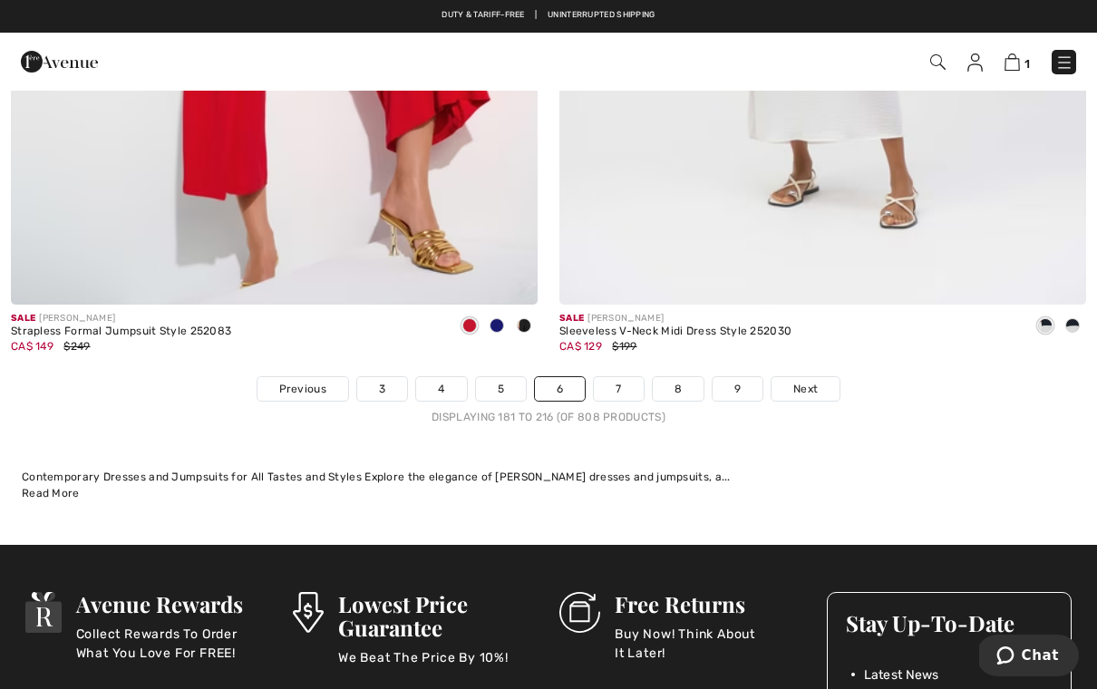
scroll to position [15760, 0]
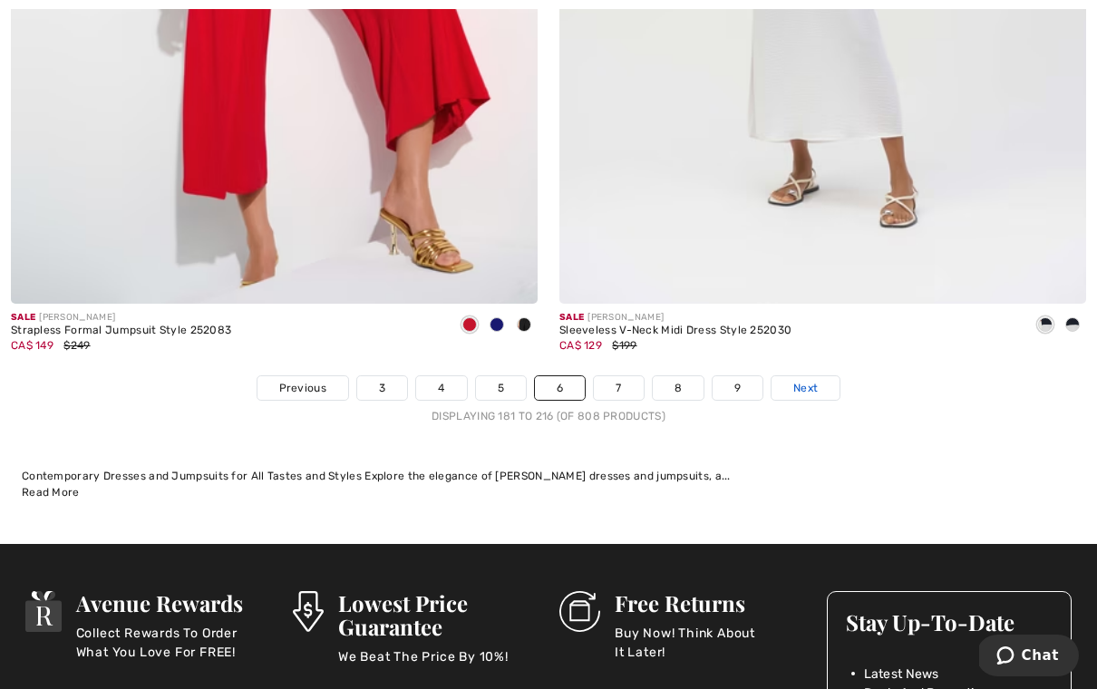
click at [813, 380] on span "Next" at bounding box center [805, 388] width 24 height 16
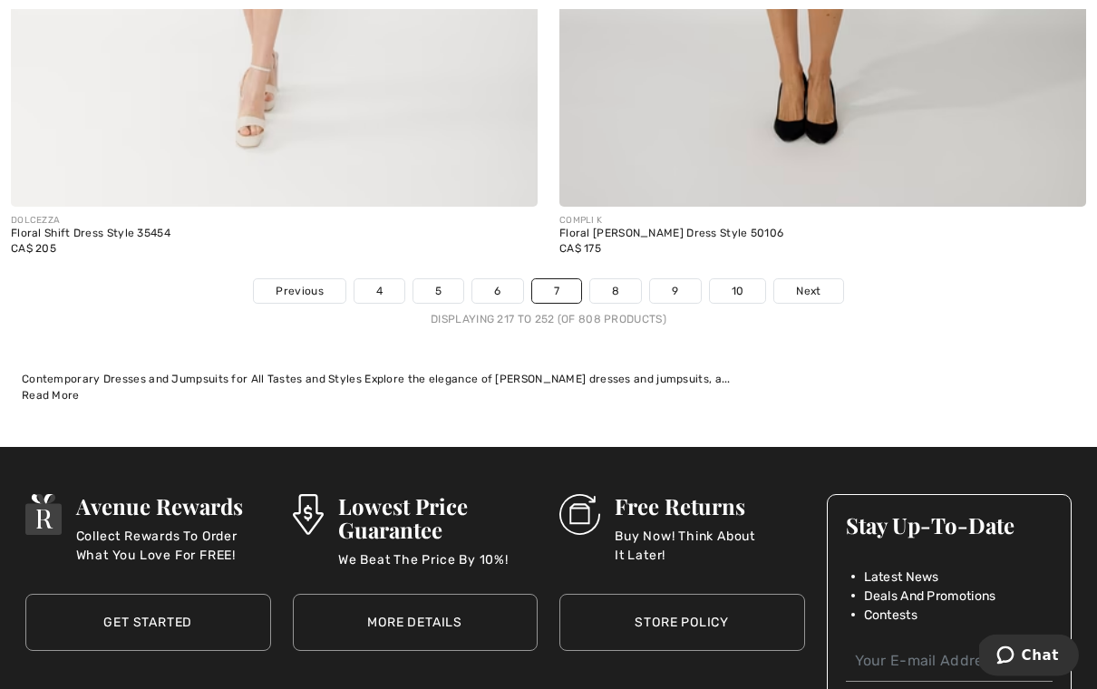
scroll to position [15857, 0]
click at [818, 283] on span "Next" at bounding box center [808, 291] width 24 height 16
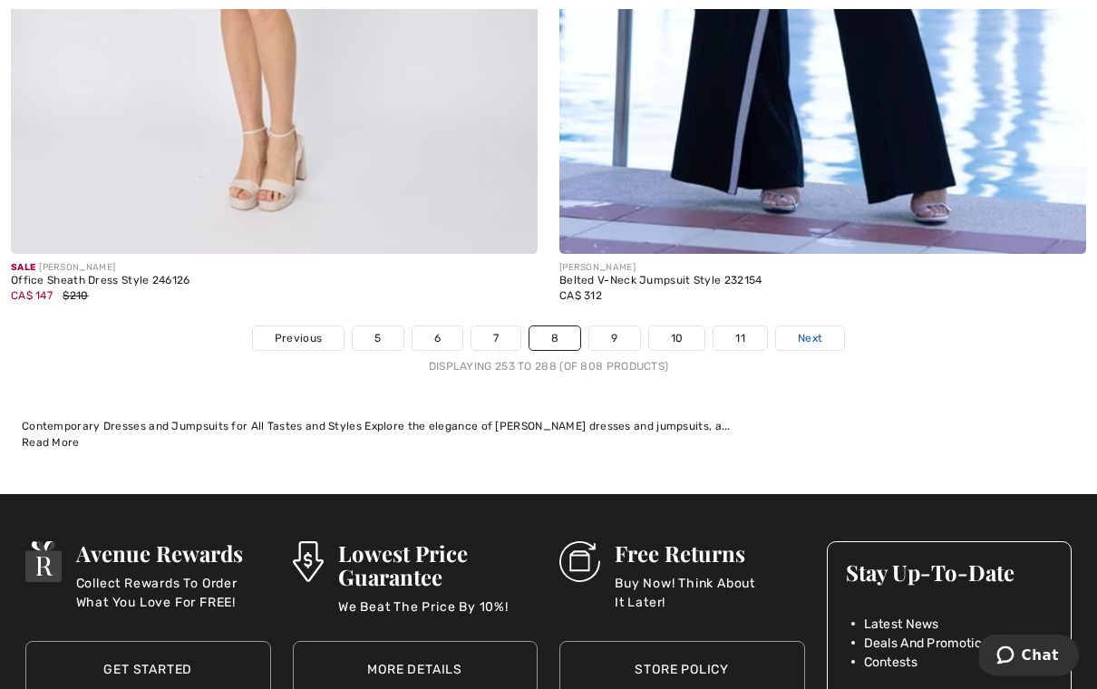
scroll to position [15810, 0]
click at [816, 330] on span "Next" at bounding box center [810, 338] width 24 height 16
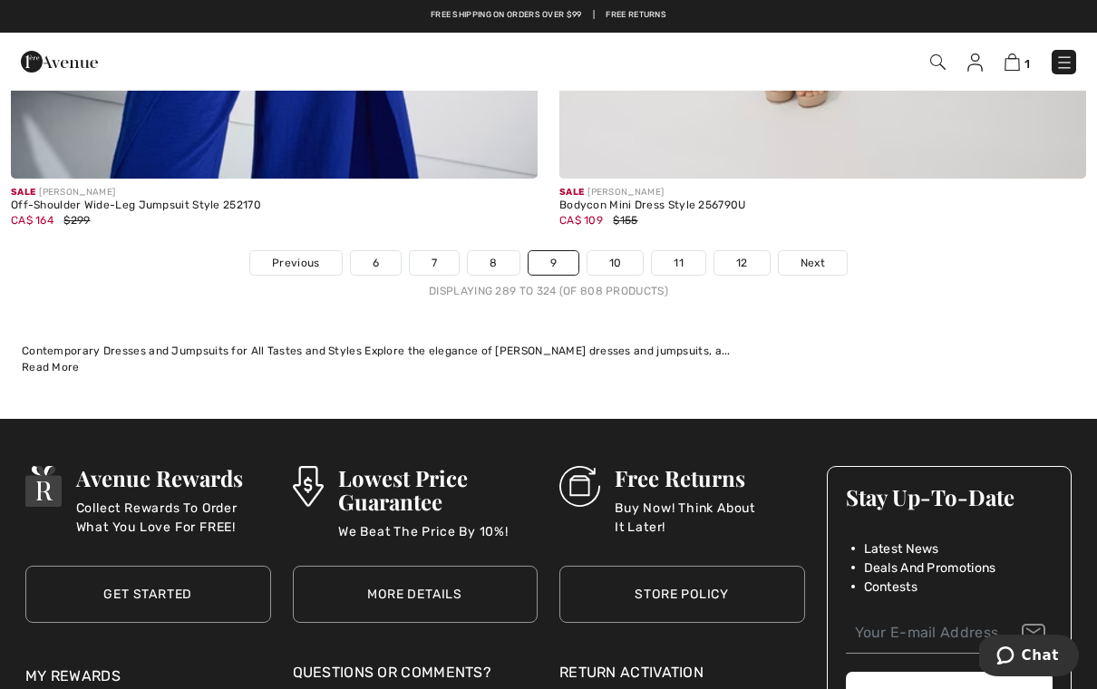
scroll to position [15886, 0]
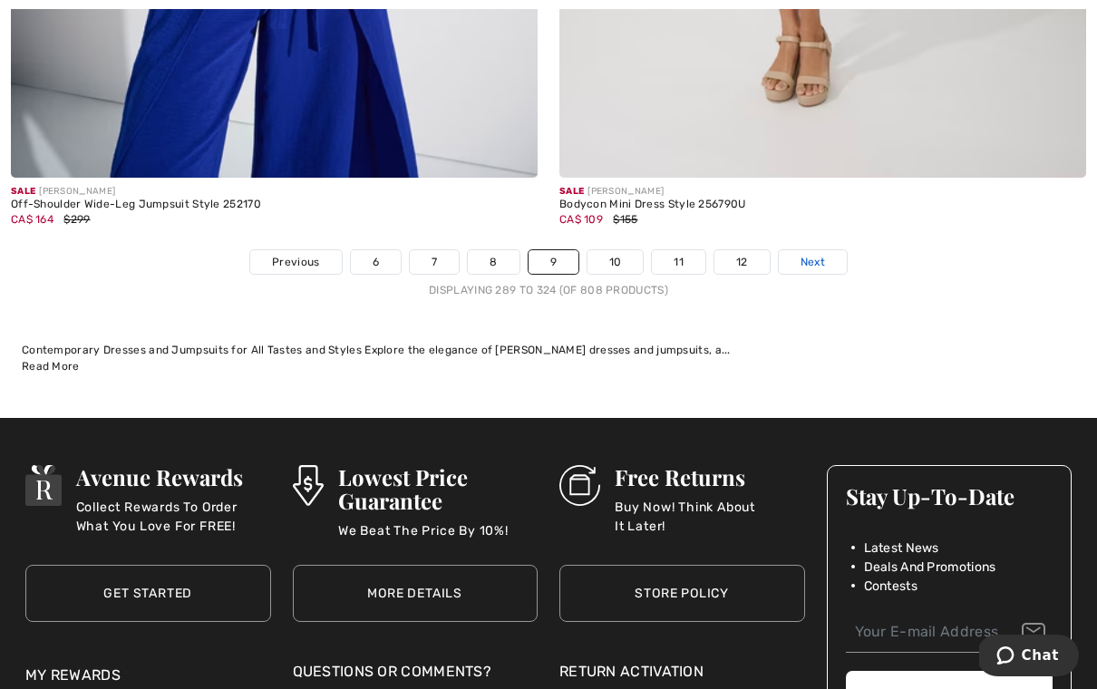
click at [812, 254] on span "Next" at bounding box center [813, 262] width 24 height 16
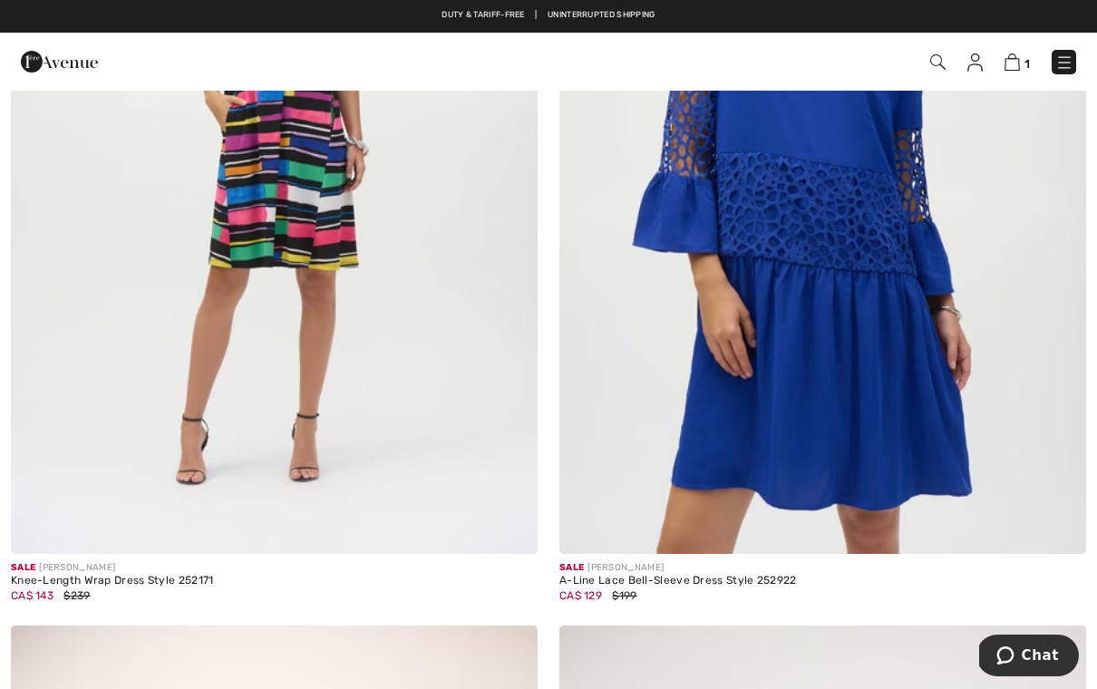
scroll to position [12064, 0]
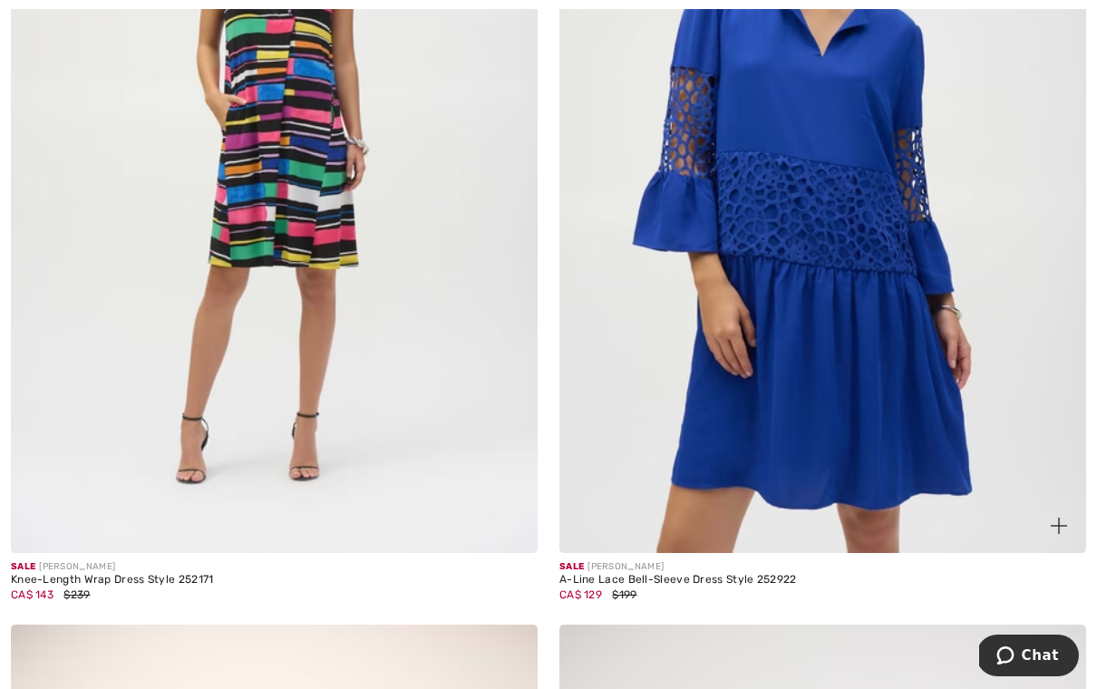
click at [873, 294] on img at bounding box center [822, 157] width 527 height 791
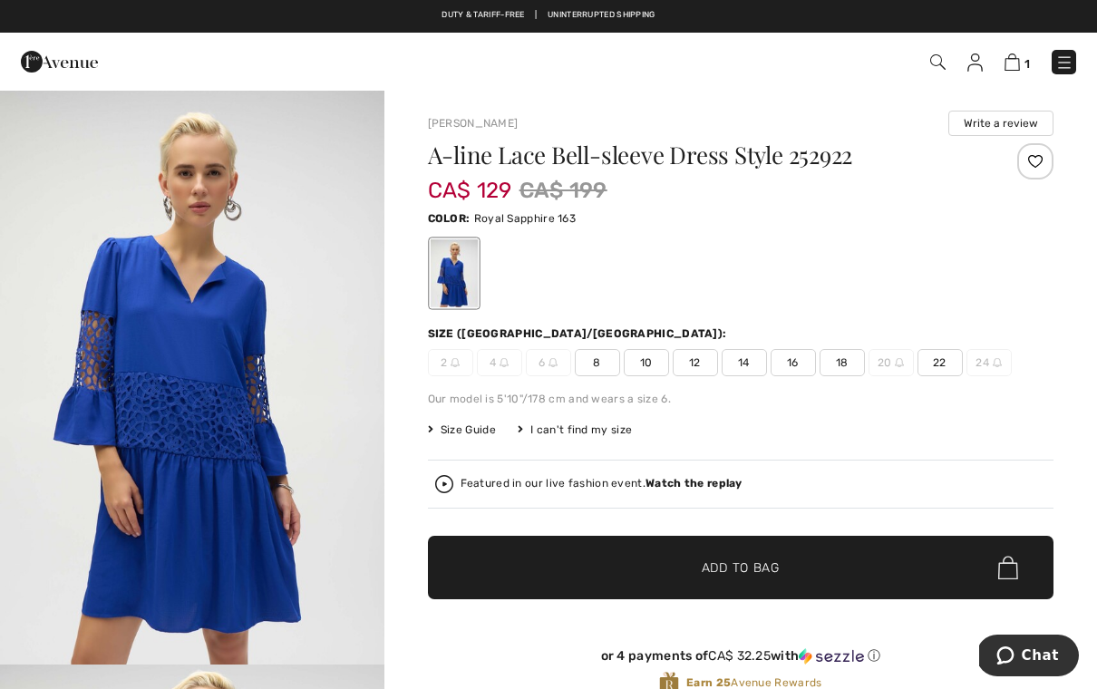
click at [452, 365] on img at bounding box center [455, 362] width 9 height 9
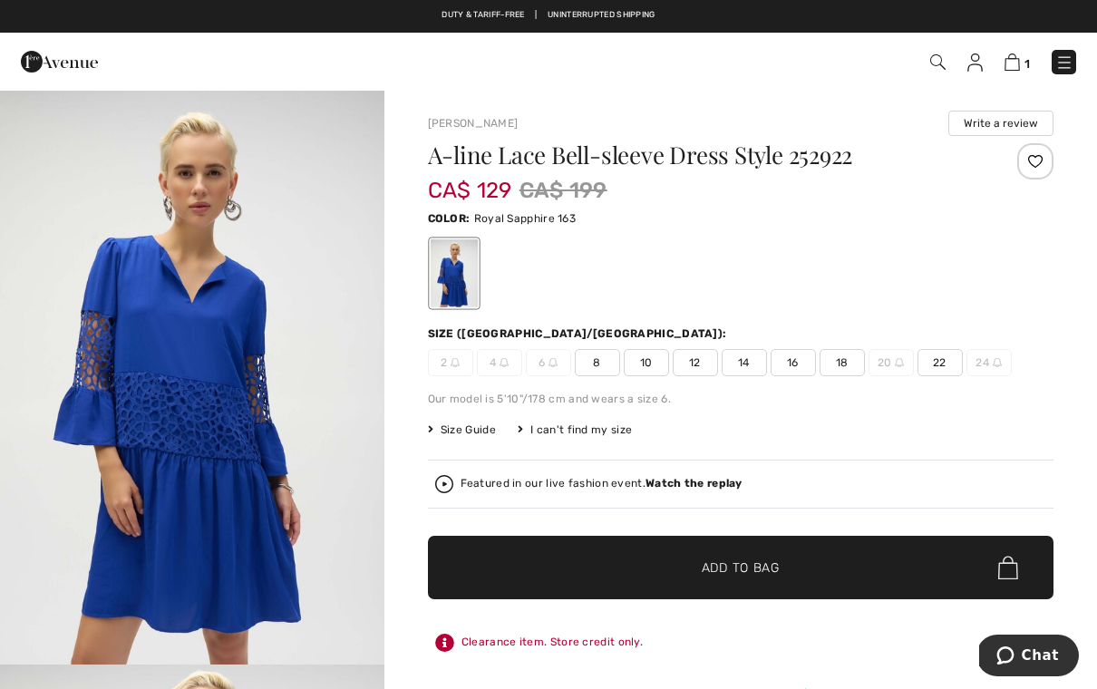
click at [459, 365] on img at bounding box center [455, 362] width 9 height 9
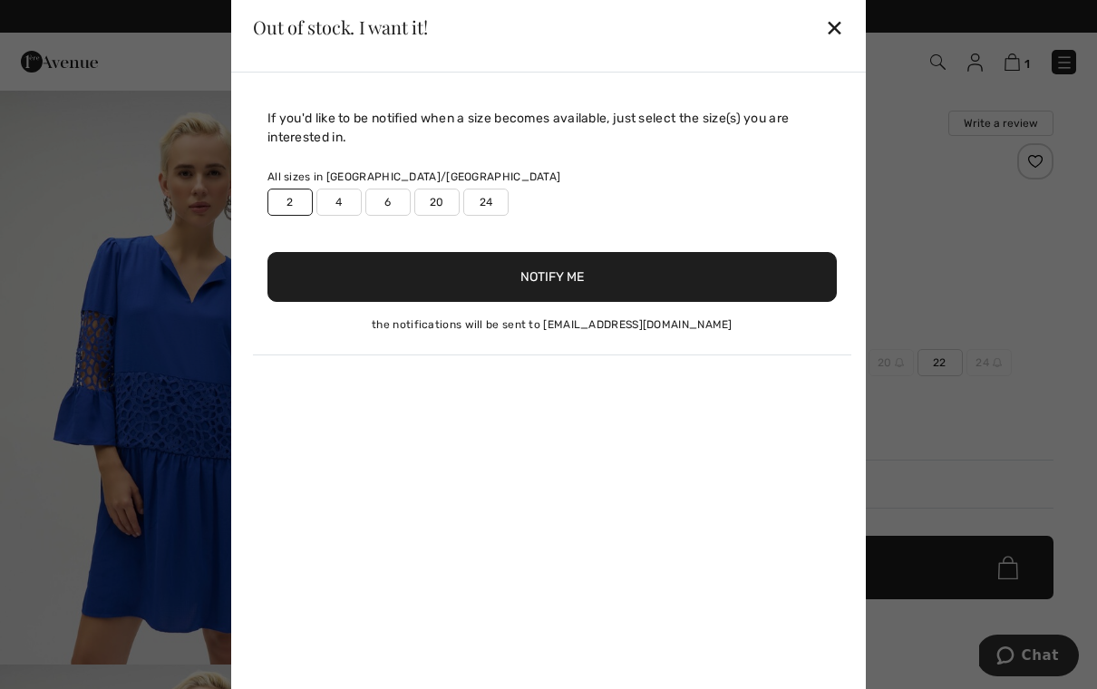
click at [287, 203] on label "2" at bounding box center [289, 202] width 45 height 27
type input "false"
click at [833, 28] on div "✕" at bounding box center [834, 27] width 19 height 38
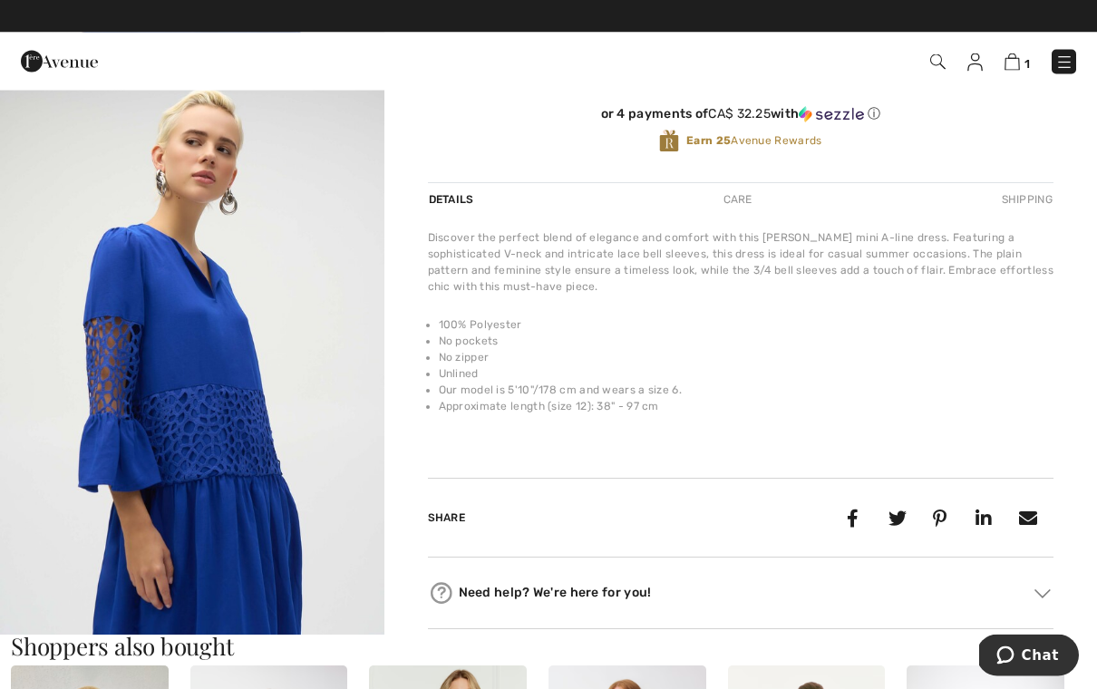
scroll to position [529, 0]
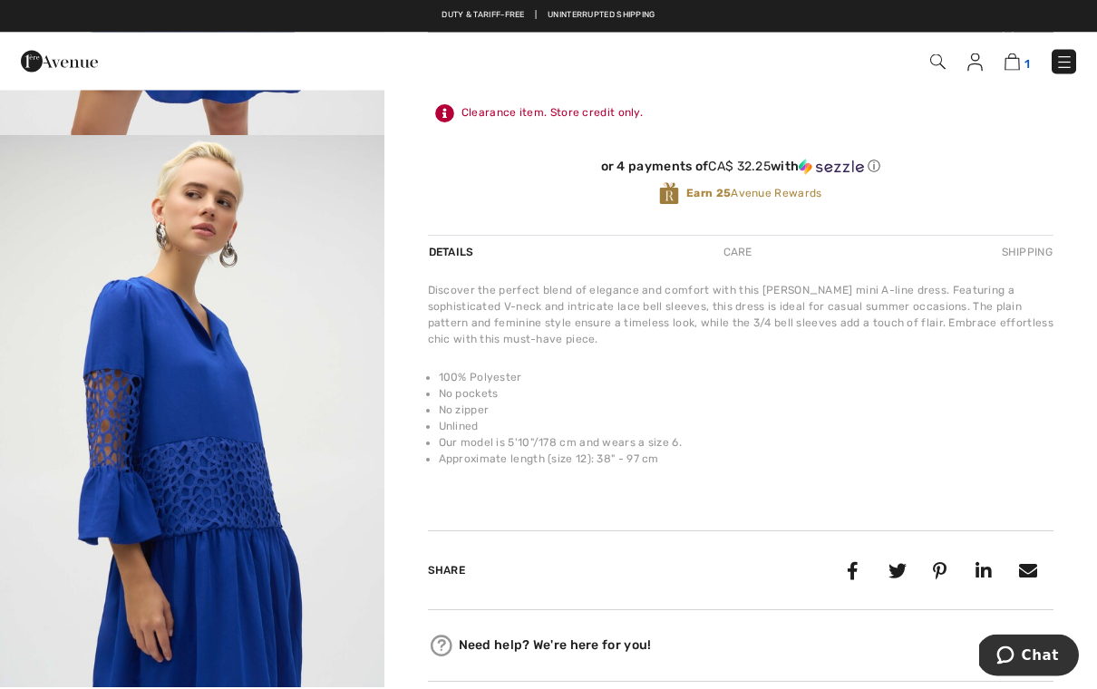
click at [1020, 61] on img at bounding box center [1012, 61] width 15 height 17
click at [1017, 64] on img at bounding box center [1012, 61] width 15 height 17
click at [1018, 54] on img at bounding box center [1012, 61] width 15 height 17
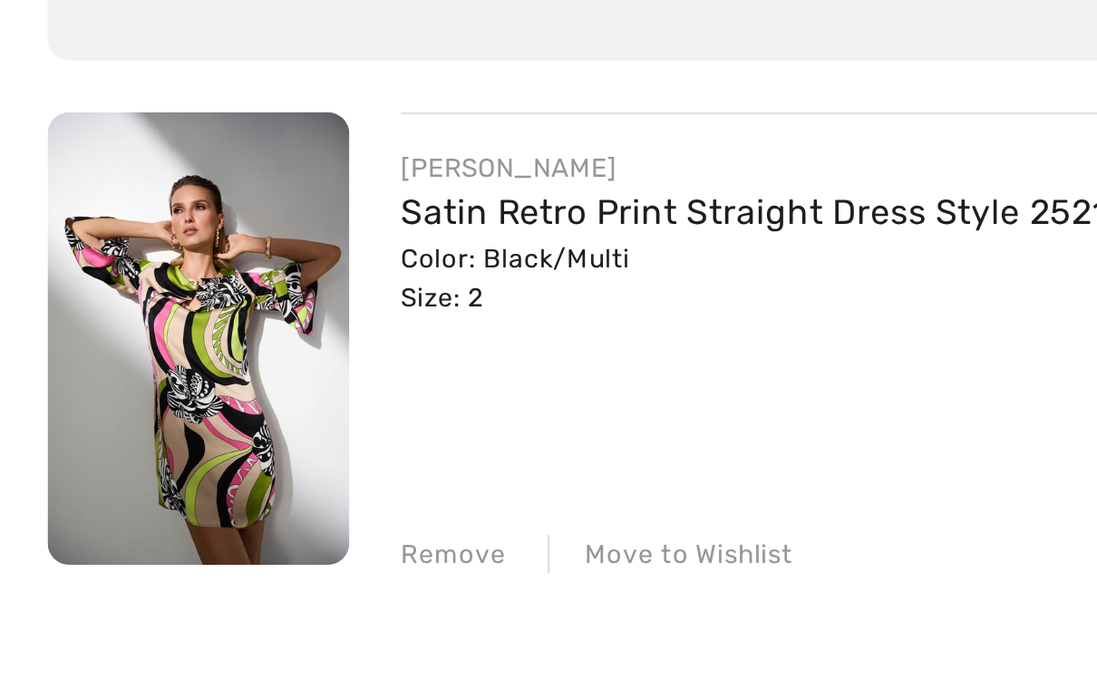
scroll to position [89, 0]
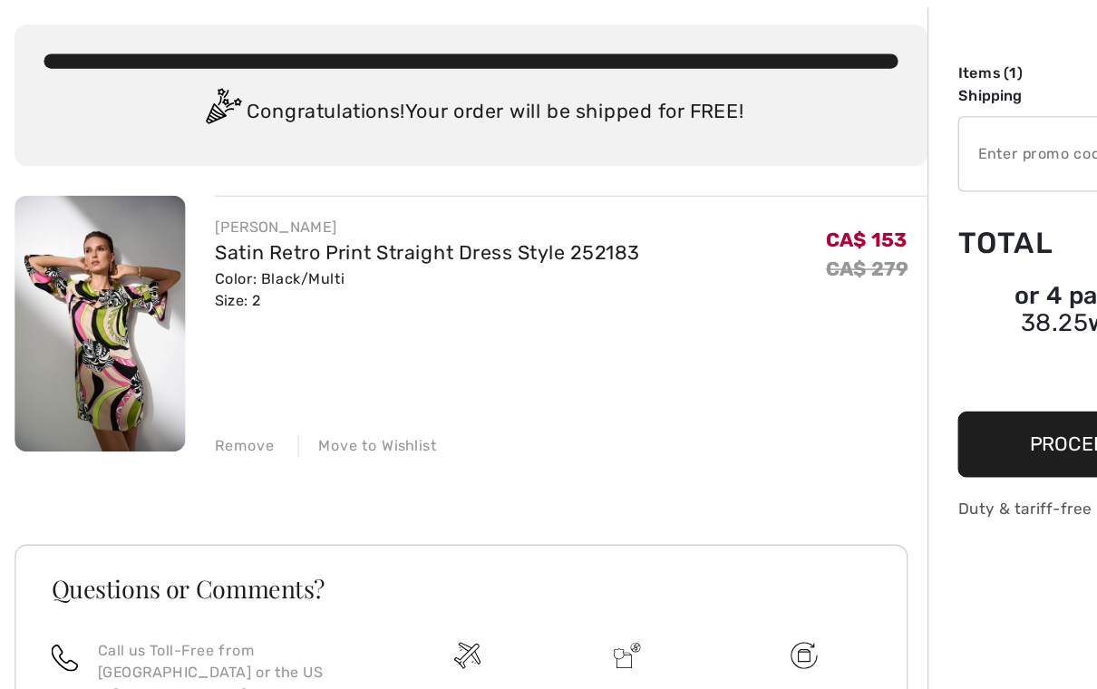
click at [105, 214] on img at bounding box center [74, 244] width 127 height 190
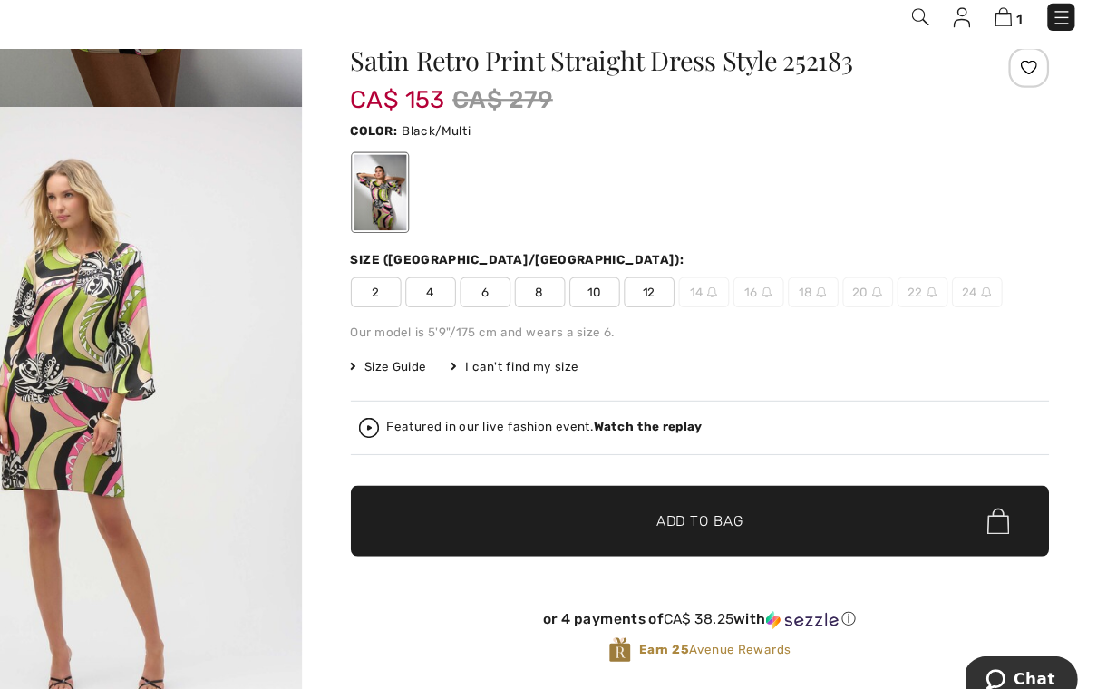
scroll to position [56, 0]
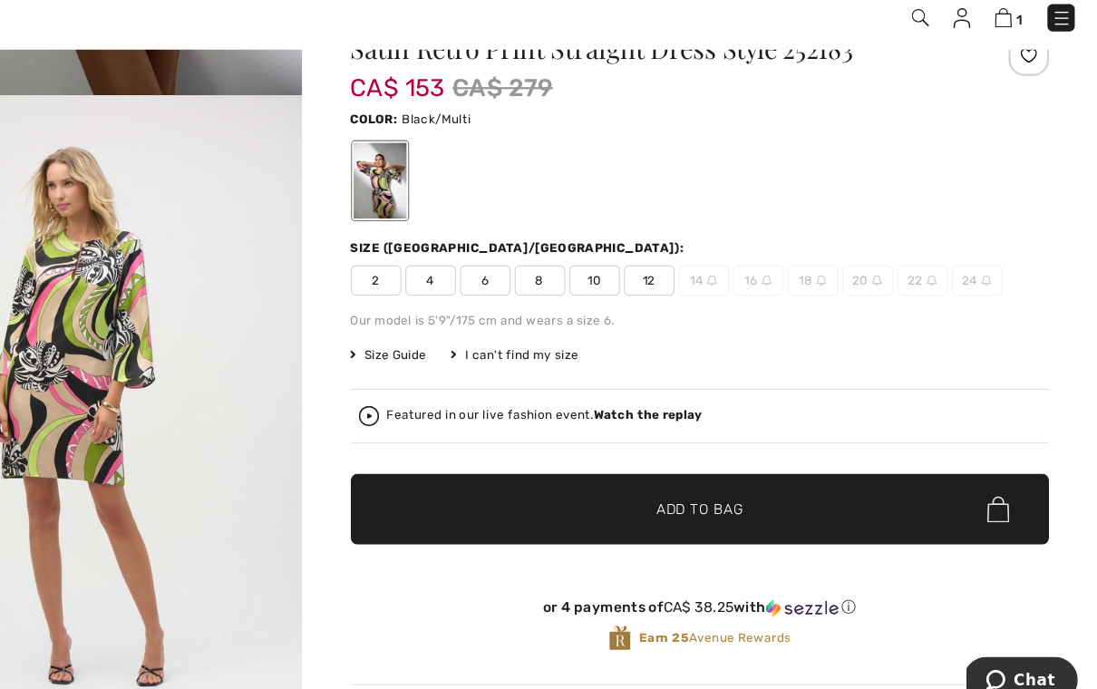
click at [428, 356] on span "Size Guide" at bounding box center [462, 364] width 68 height 16
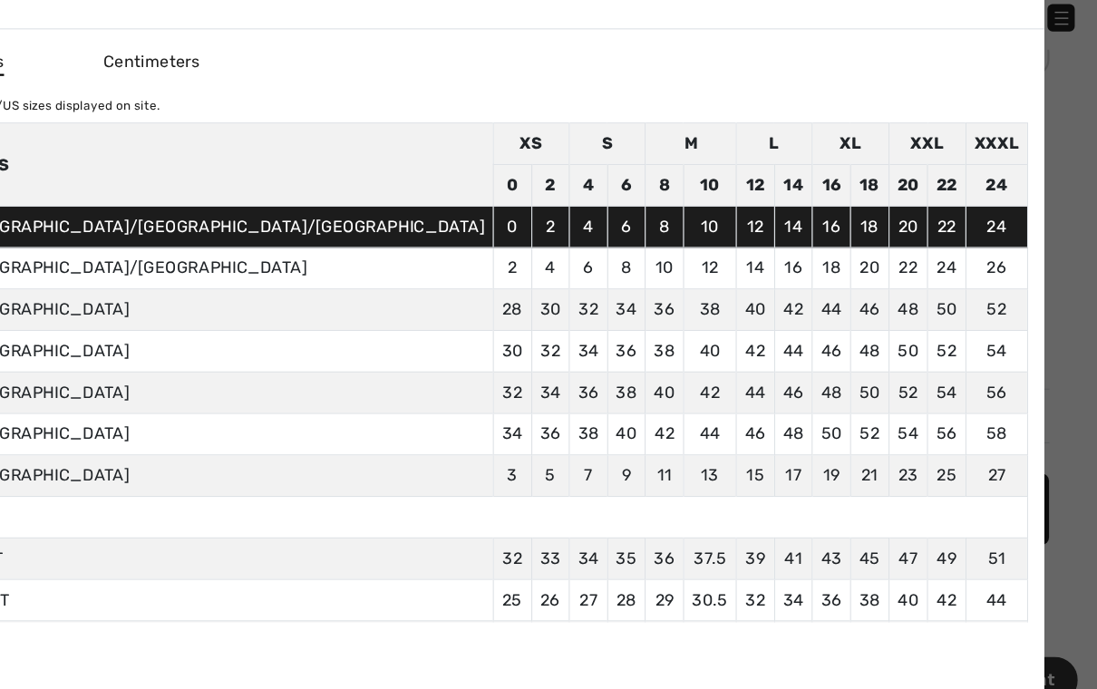
click at [624, 343] on td "34" at bounding box center [641, 361] width 34 height 37
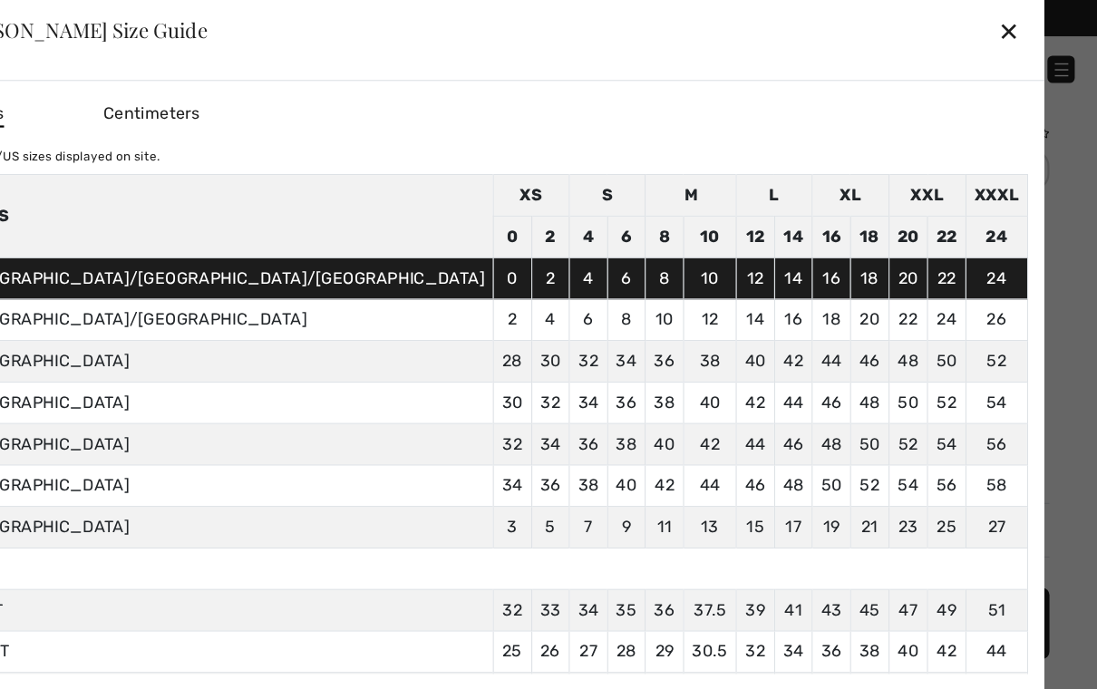
click at [1008, 27] on div "✕" at bounding box center [1017, 27] width 19 height 38
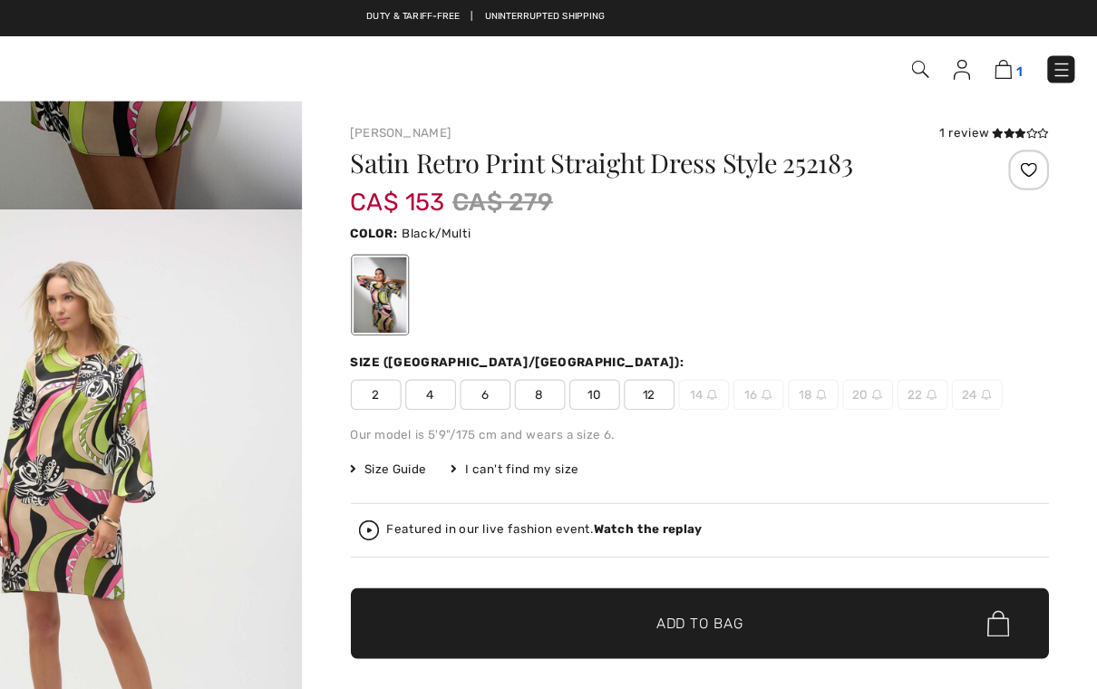
click at [1005, 55] on img at bounding box center [1012, 61] width 15 height 17
click at [1005, 54] on img at bounding box center [1012, 61] width 15 height 17
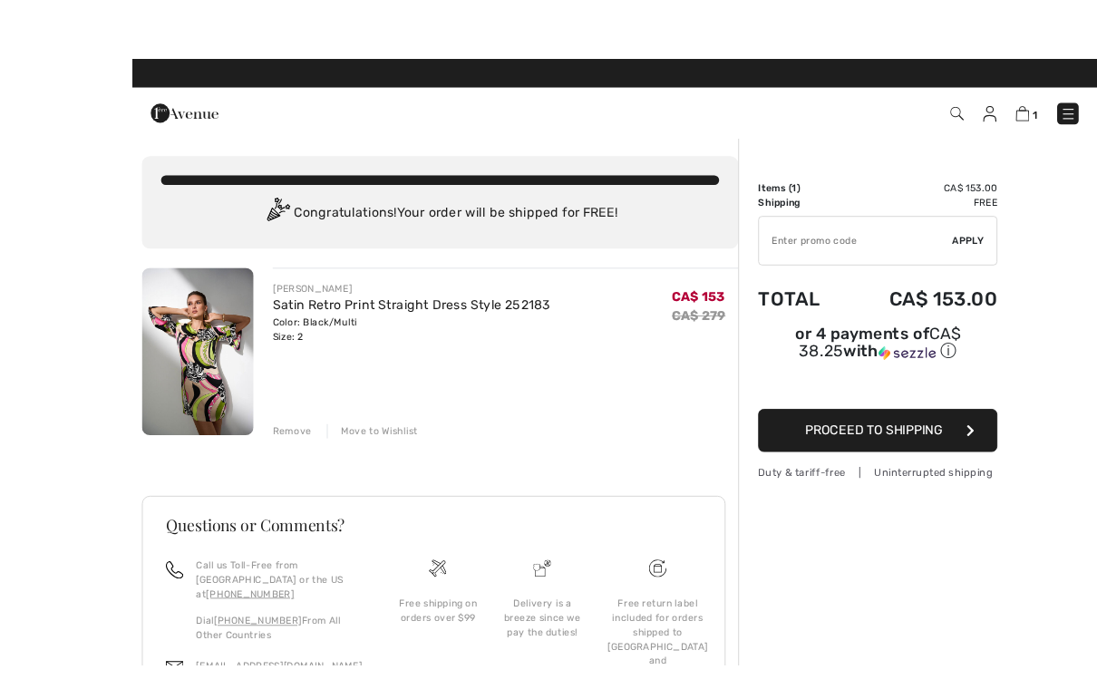
scroll to position [27, 0]
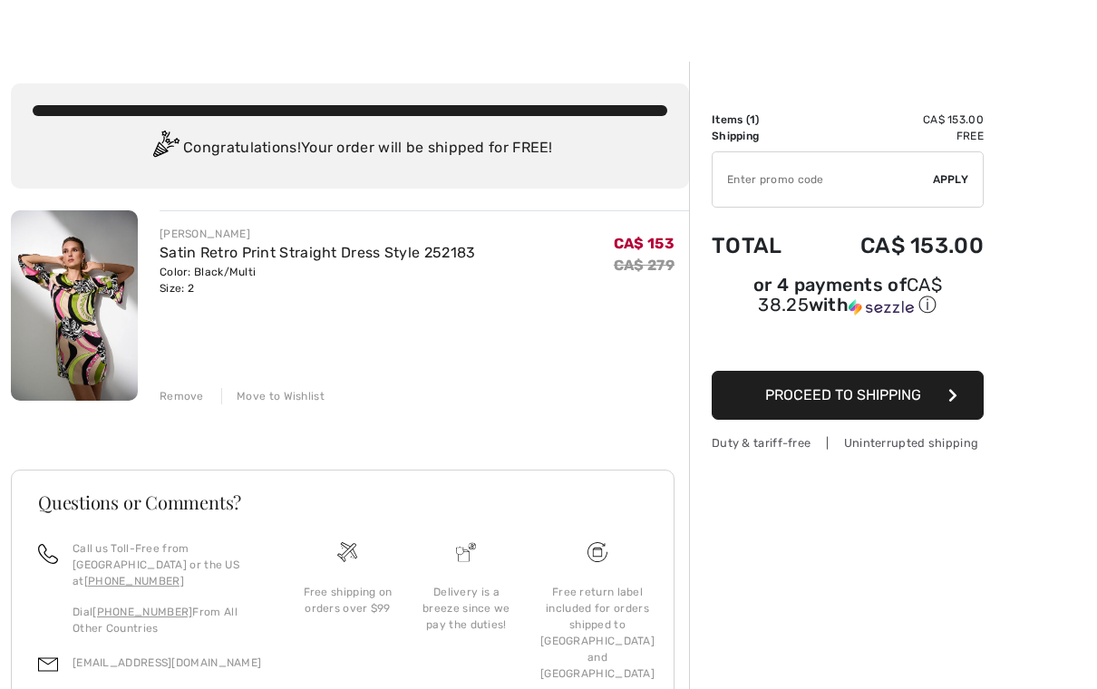
click at [71, 306] on img at bounding box center [74, 305] width 127 height 190
click at [90, 322] on img at bounding box center [74, 305] width 127 height 190
click at [92, 309] on img at bounding box center [74, 305] width 127 height 190
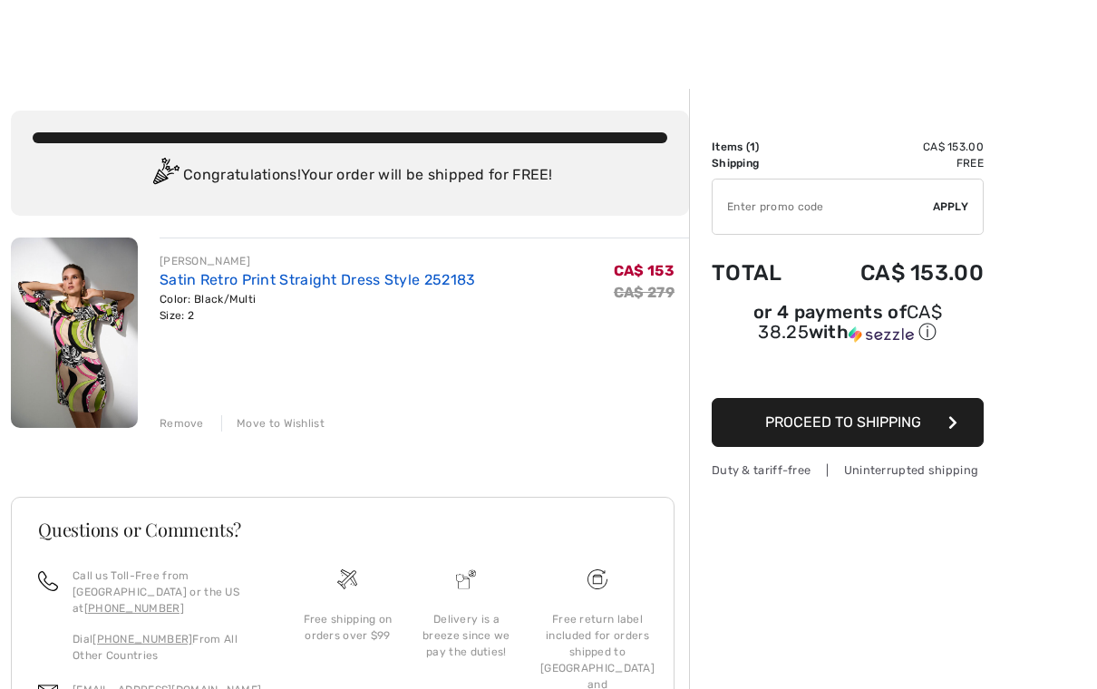
click at [277, 287] on link "Satin Retro Print Straight Dress Style 252183" at bounding box center [318, 279] width 316 height 17
click at [90, 348] on img at bounding box center [74, 333] width 127 height 190
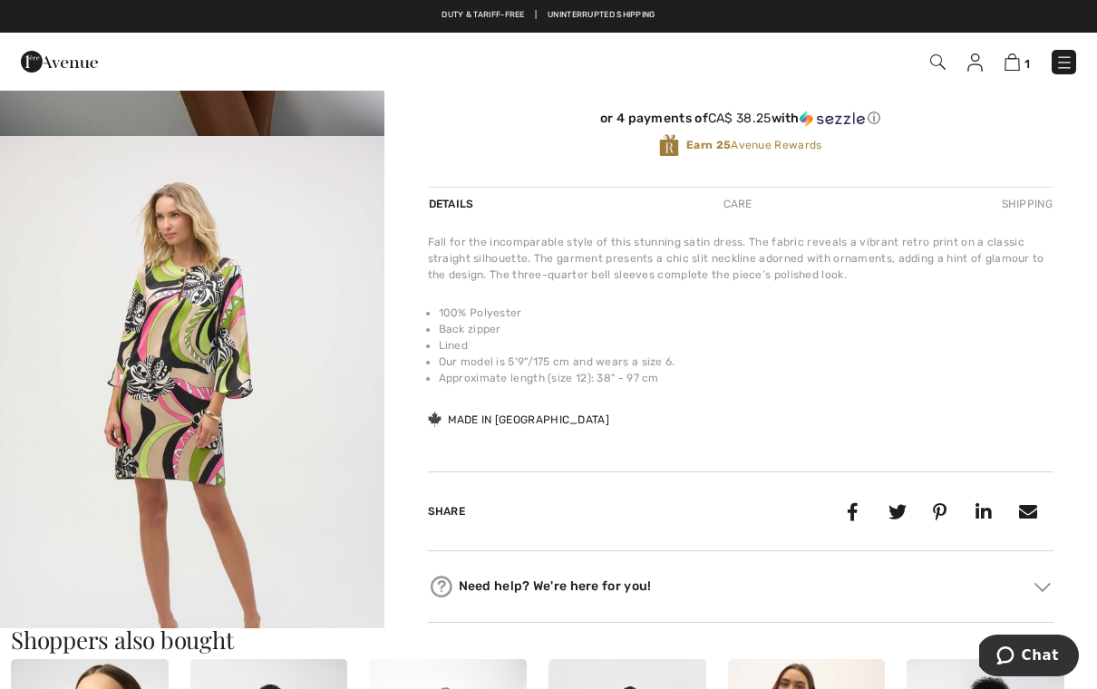
scroll to position [526, 0]
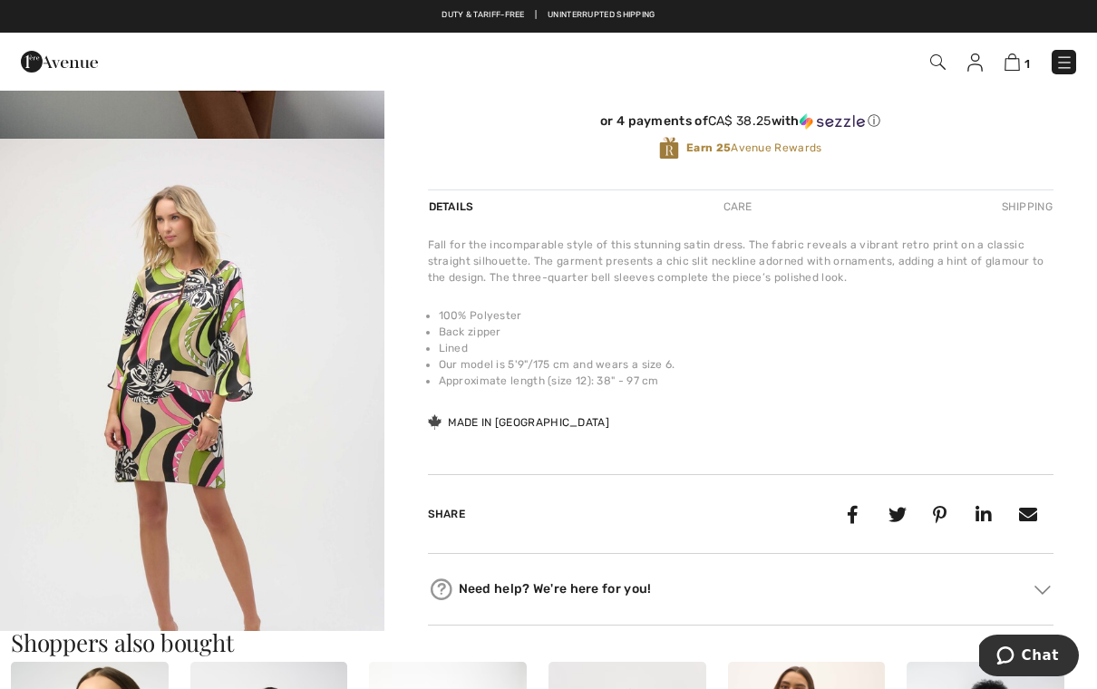
click at [238, 391] on img "2 / 5" at bounding box center [192, 427] width 384 height 576
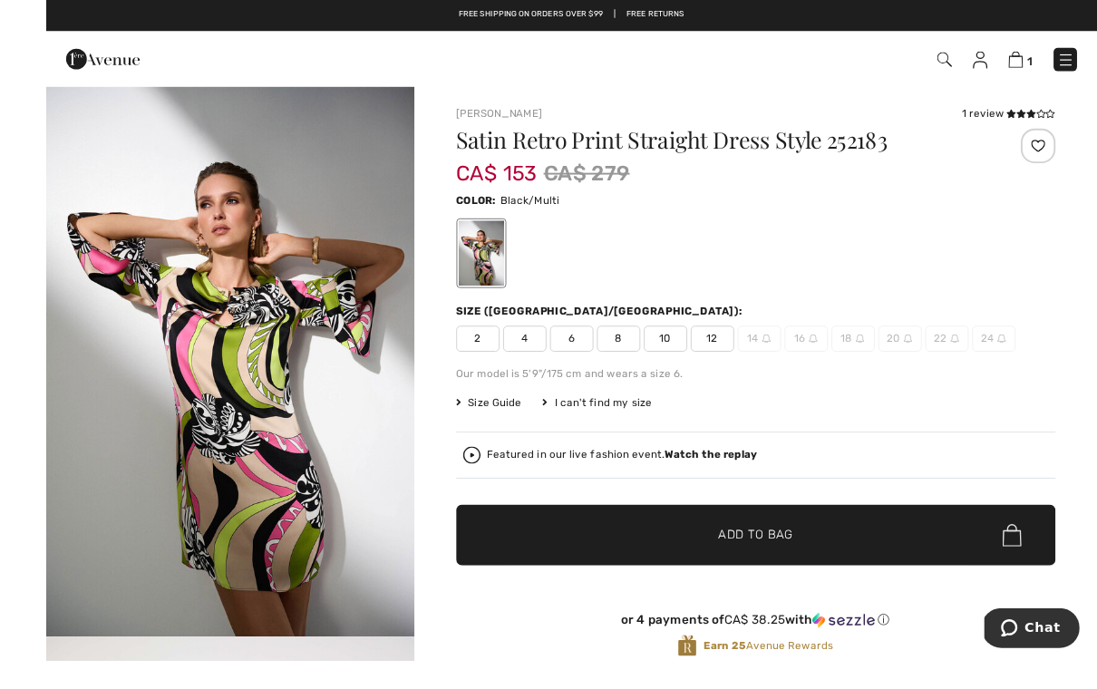
scroll to position [26, 0]
